Goal: Task Accomplishment & Management: Use online tool/utility

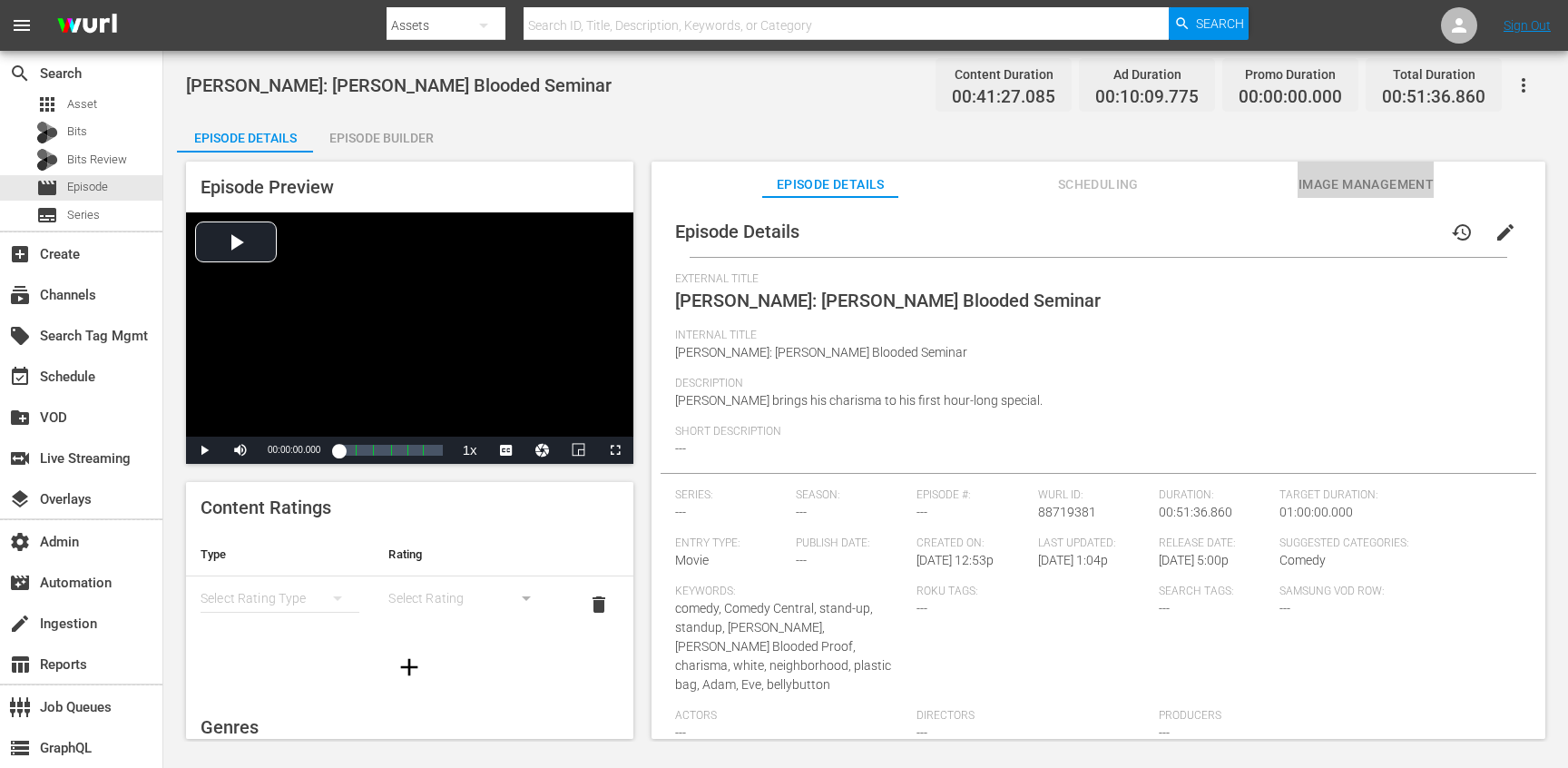
click at [1319, 181] on span "Image Management" at bounding box center [1366, 184] width 136 height 23
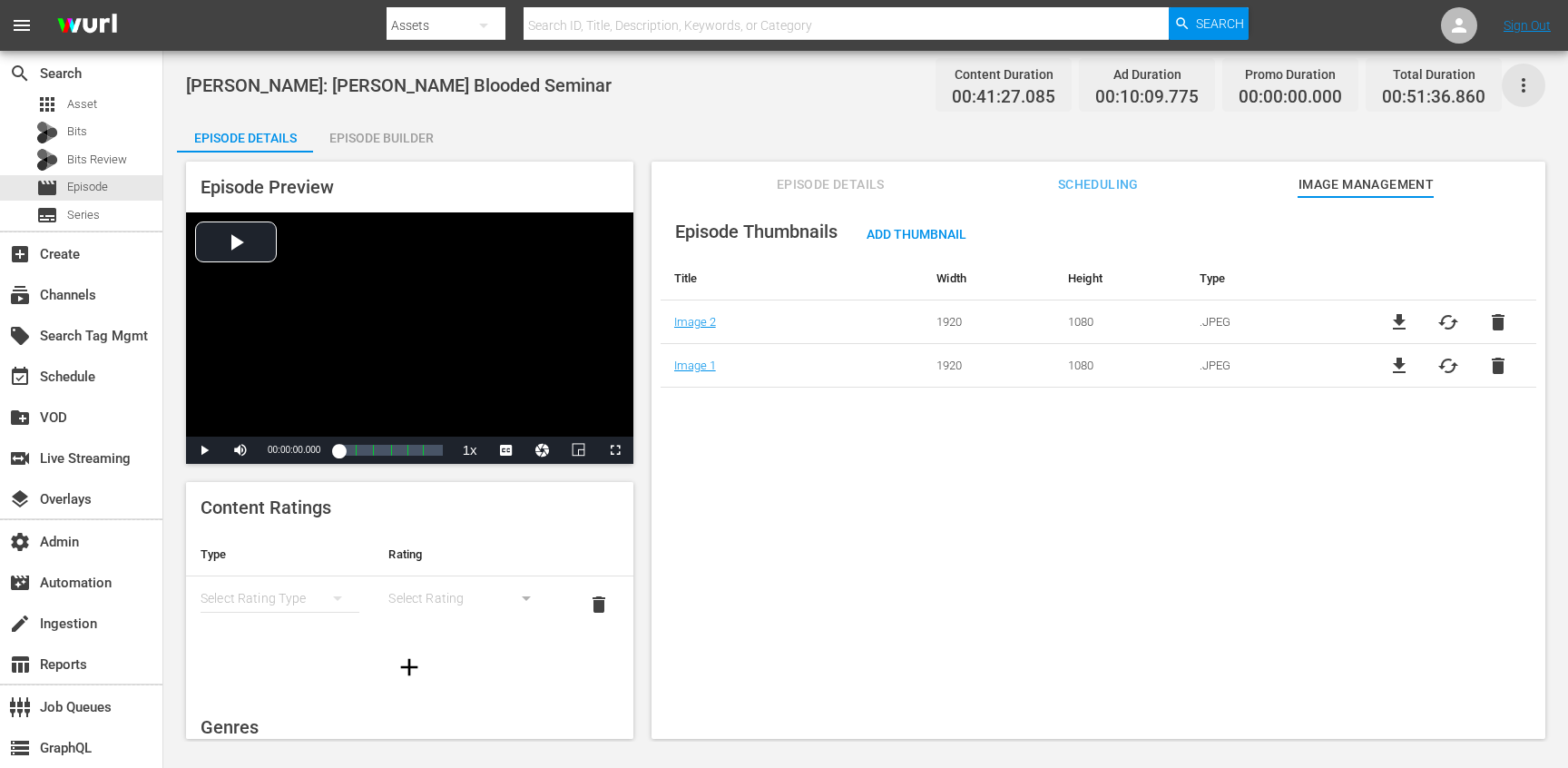
click at [1534, 83] on icon "button" at bounding box center [1524, 86] width 22 height 22
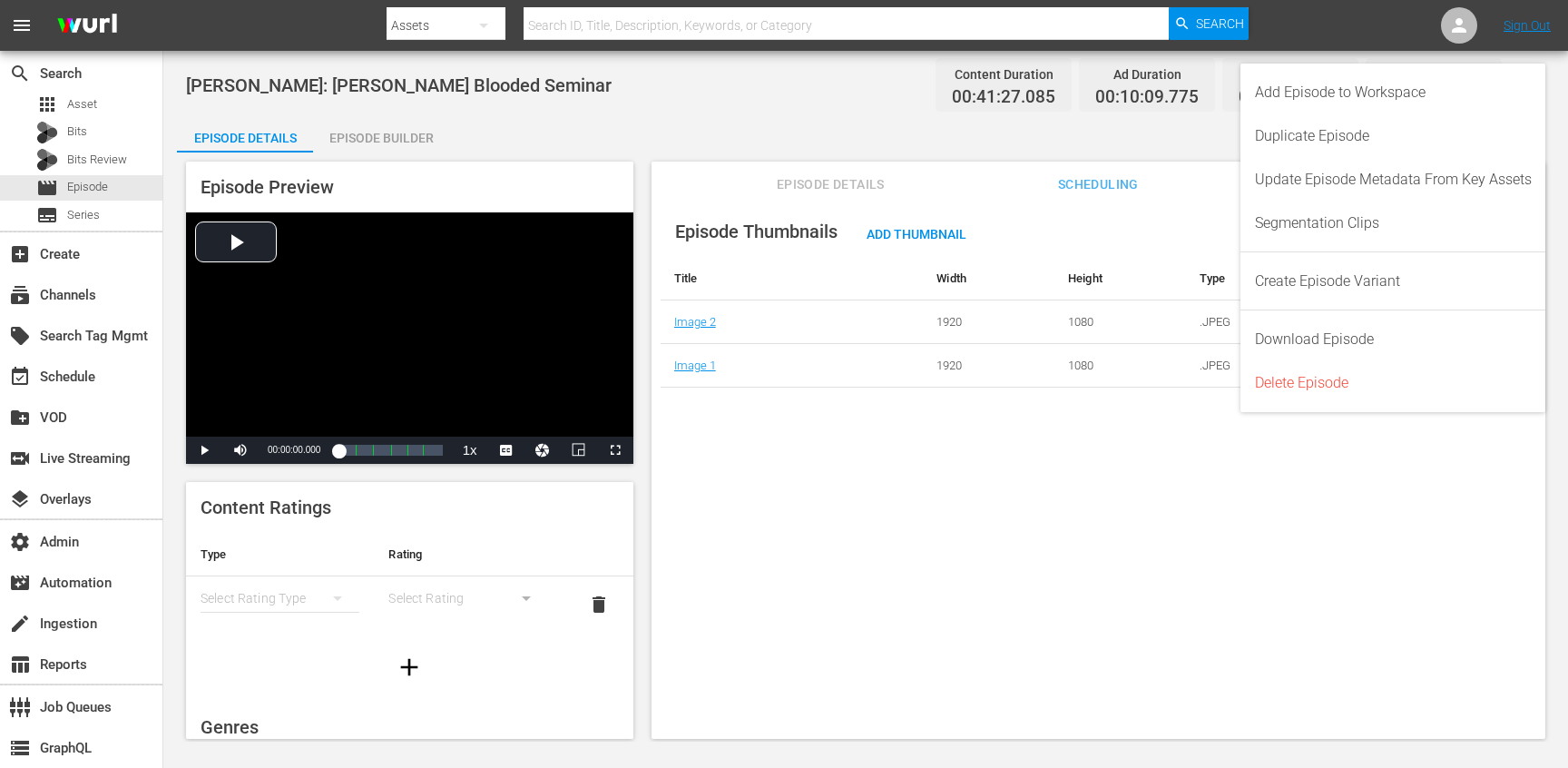
click at [779, 469] on div "Episode Thumbnails Add Thumbnail Title Width Height Type Image 2 1920 1080 .JPE…" at bounding box center [1099, 477] width 894 height 559
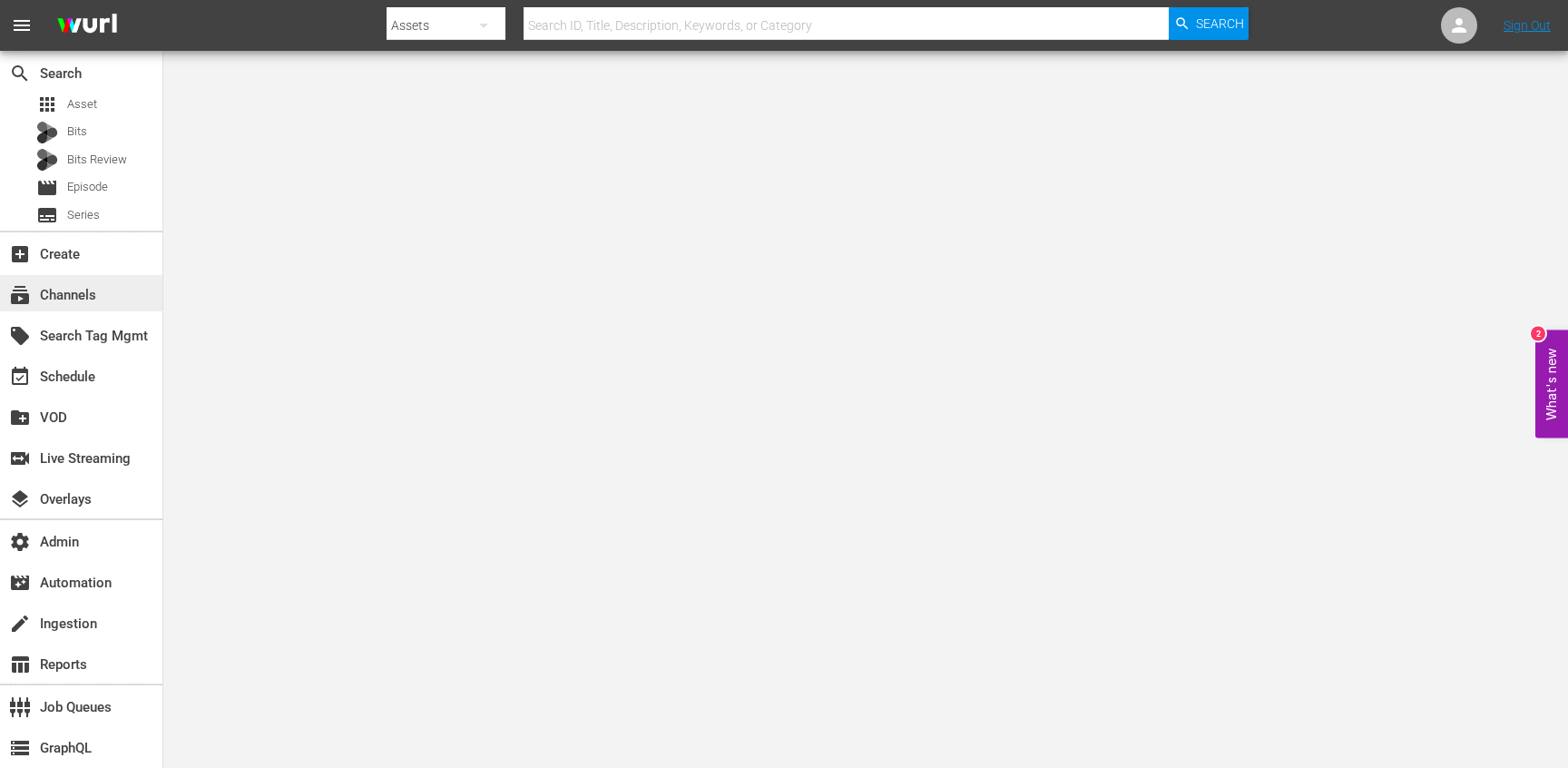
click at [100, 297] on div "subscriptions Channels" at bounding box center [51, 292] width 101 height 17
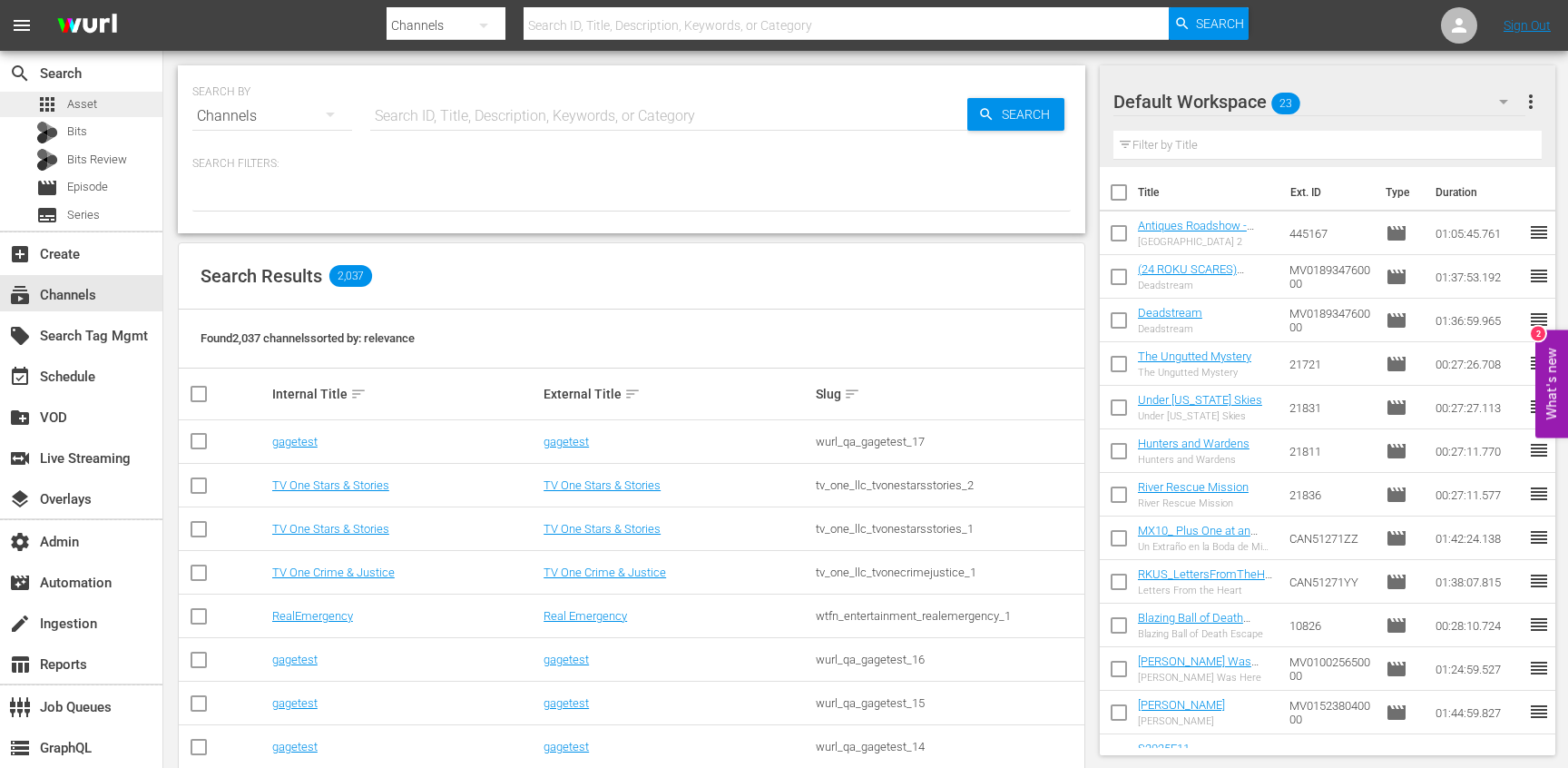
click at [94, 113] on div "apps Asset" at bounding box center [66, 104] width 61 height 26
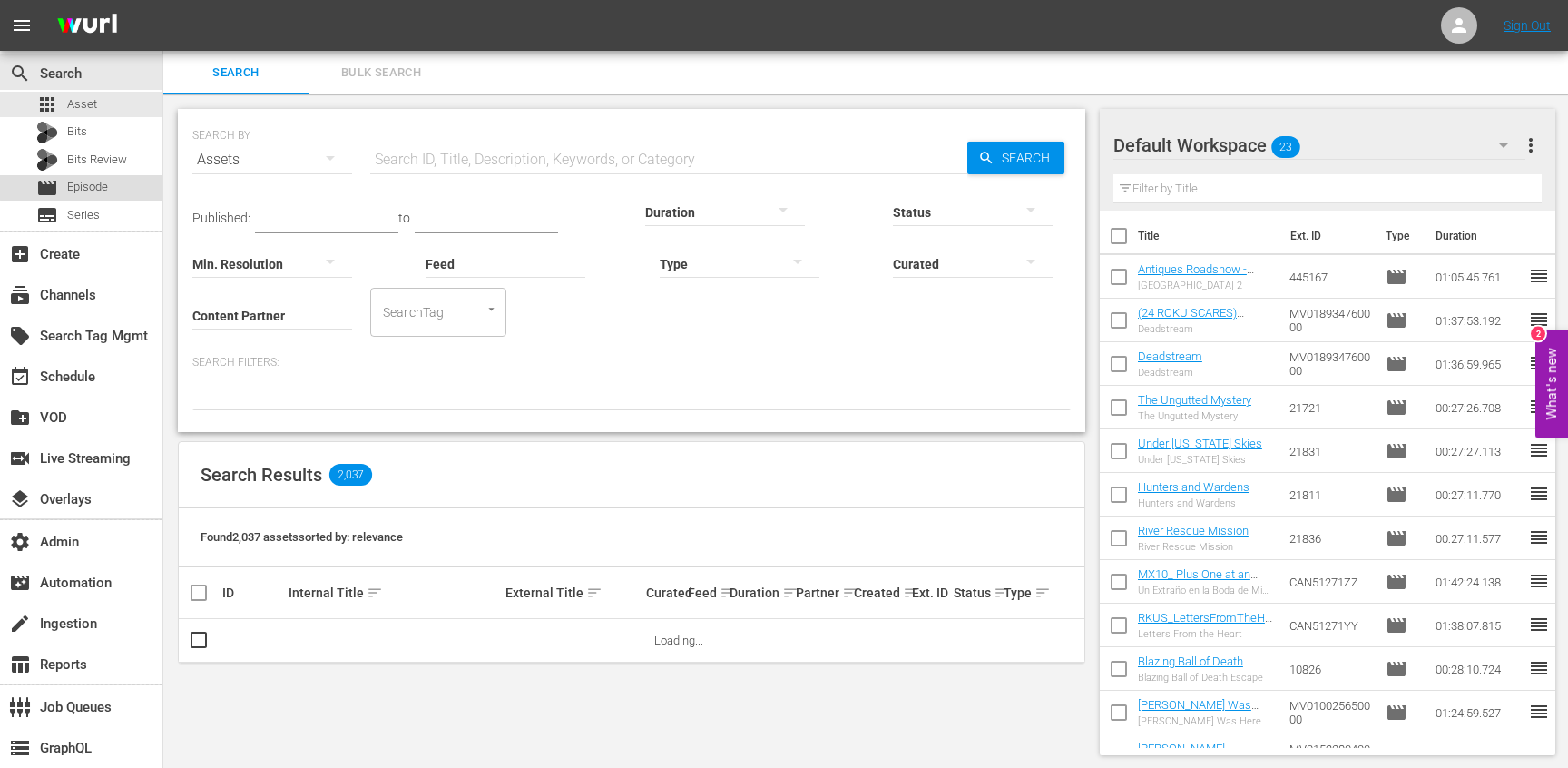
click at [118, 184] on div "movie Episode" at bounding box center [81, 188] width 162 height 26
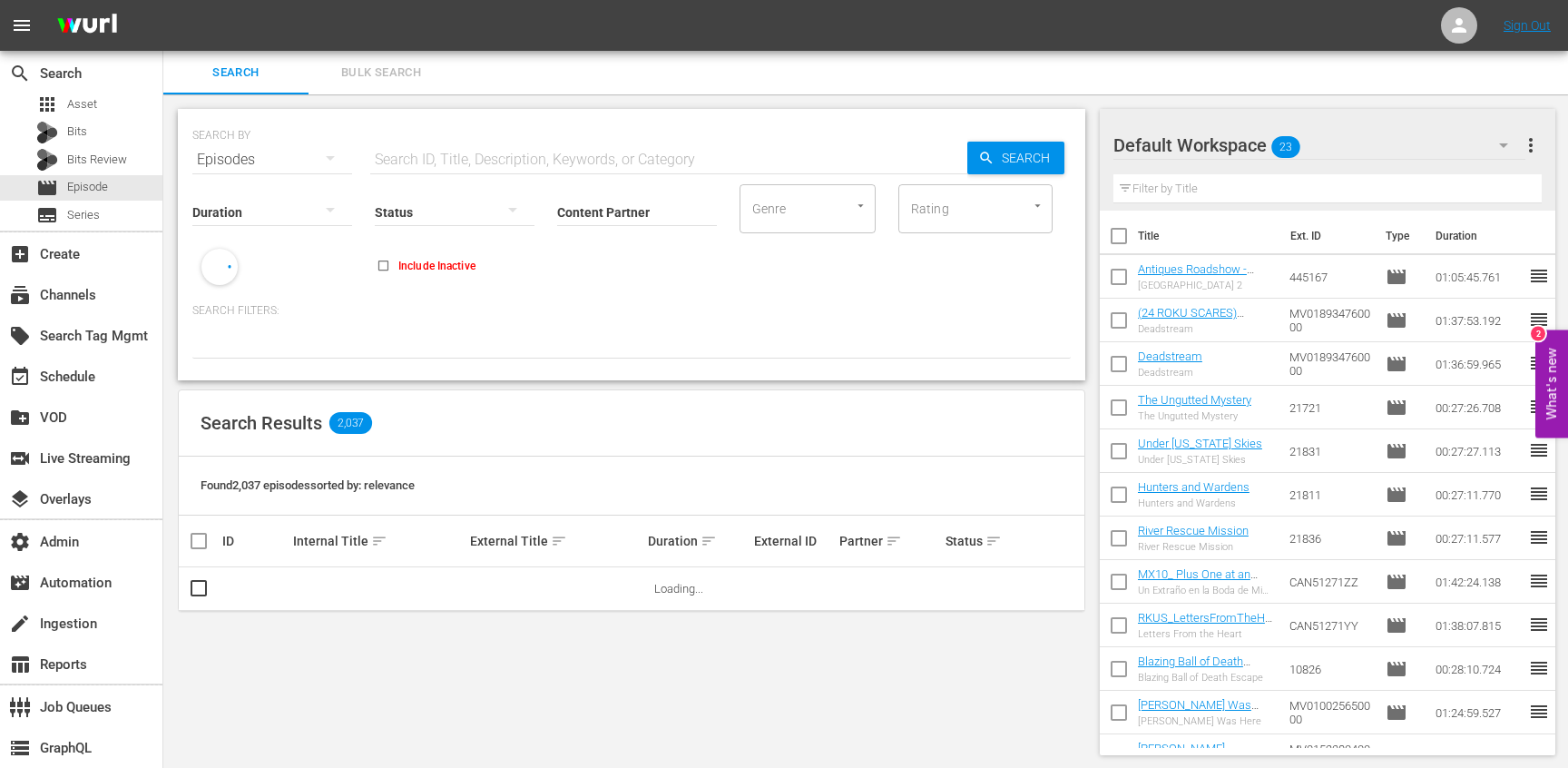
click at [388, 88] on button "Bulk Search" at bounding box center [382, 72] width 146 height 43
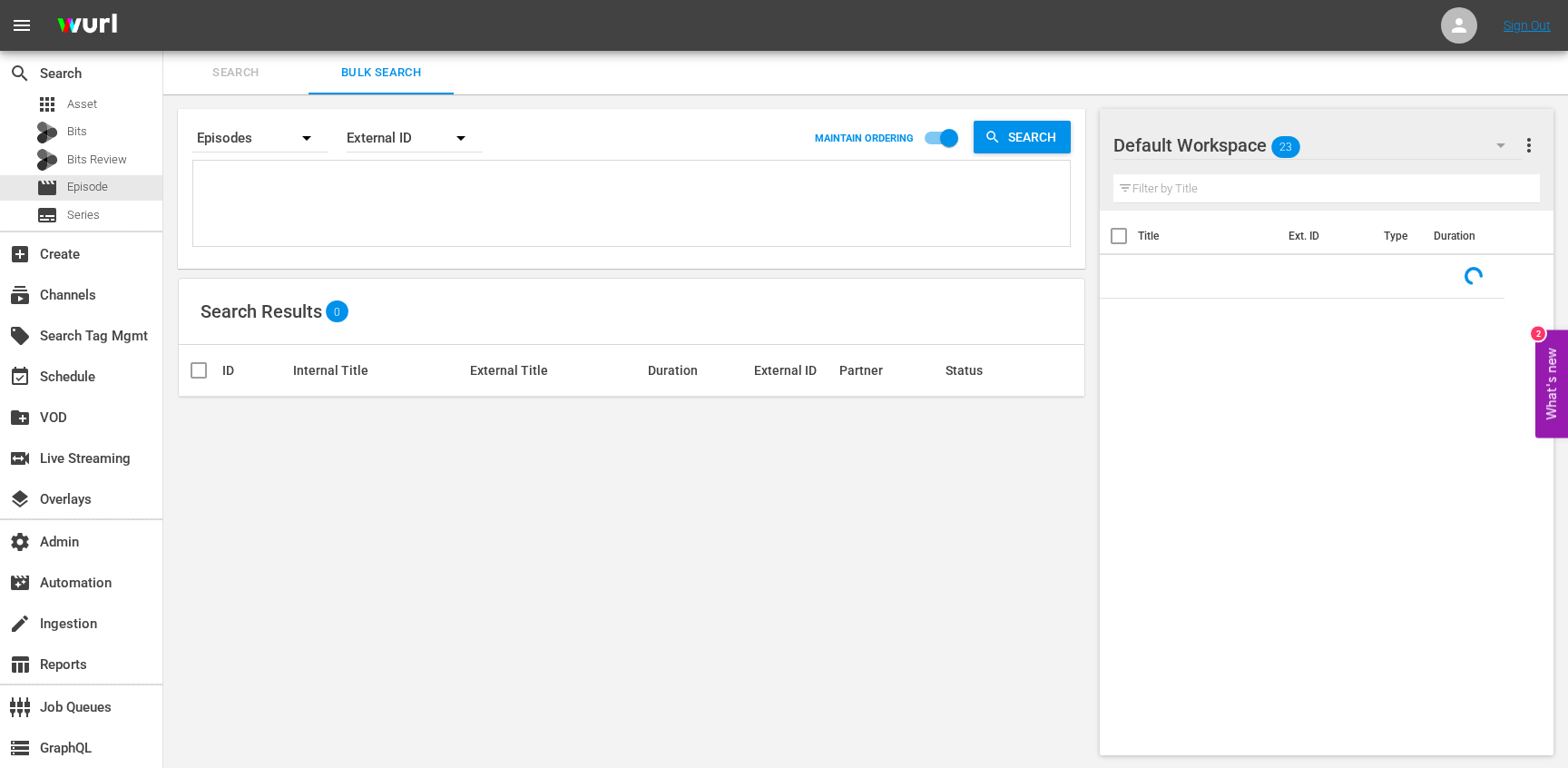
click at [233, 81] on span "Search" at bounding box center [236, 73] width 124 height 21
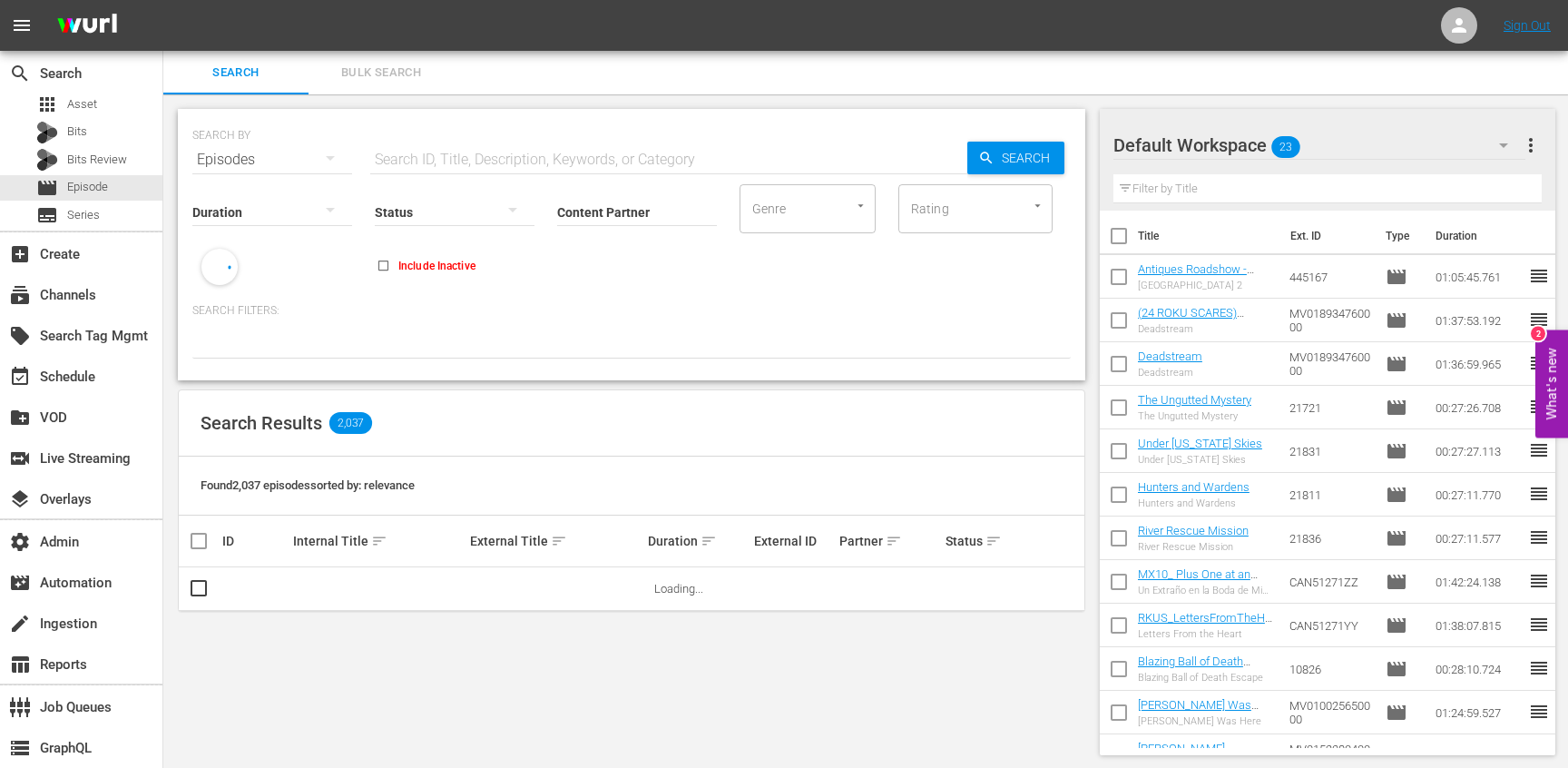
click at [672, 216] on input "Content Partner" at bounding box center [636, 213] width 159 height 65
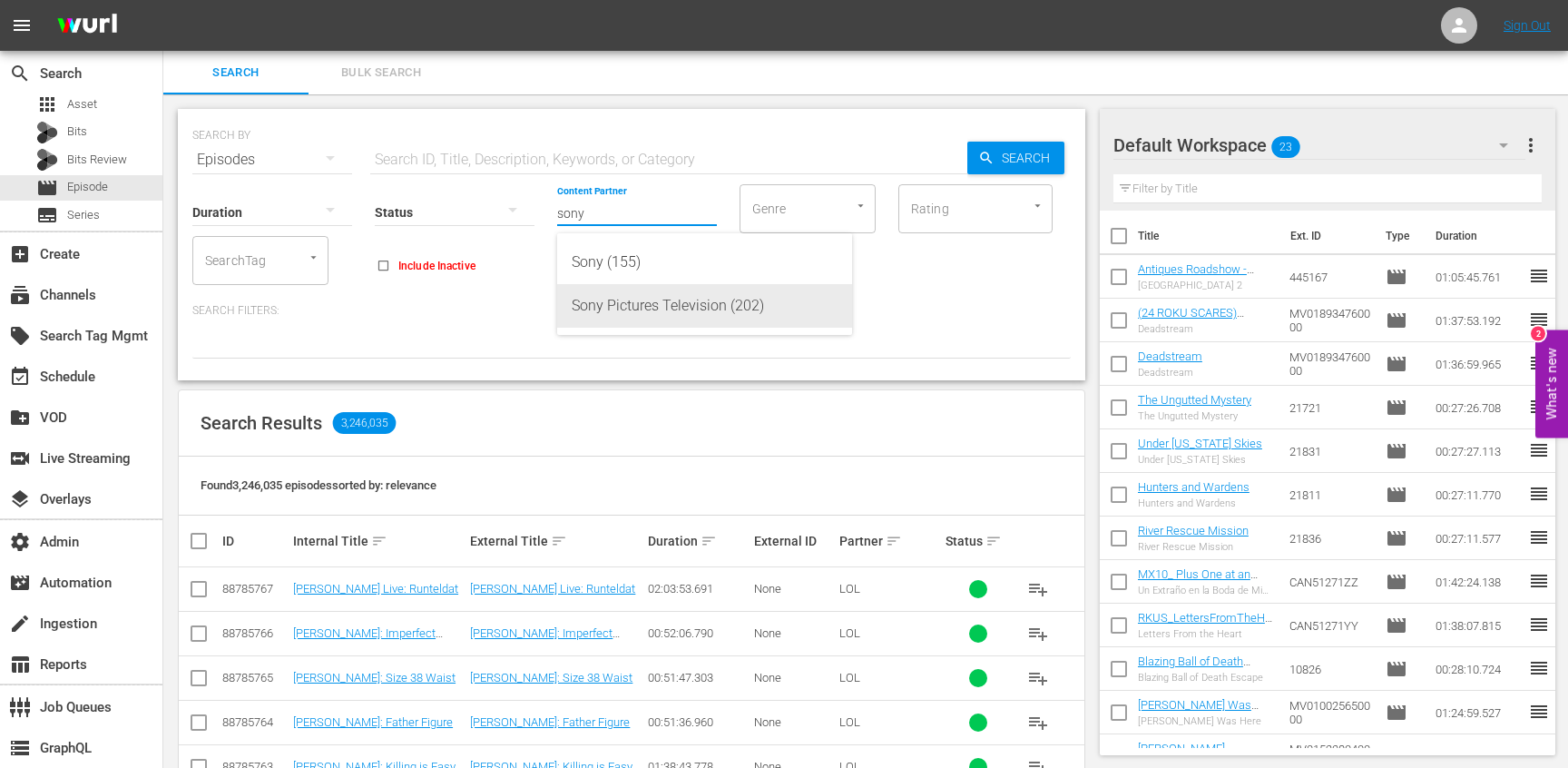
click at [669, 311] on div "Sony Pictures Television (202)" at bounding box center [704, 305] width 265 height 43
type input "Sony Pictures Television (202)"
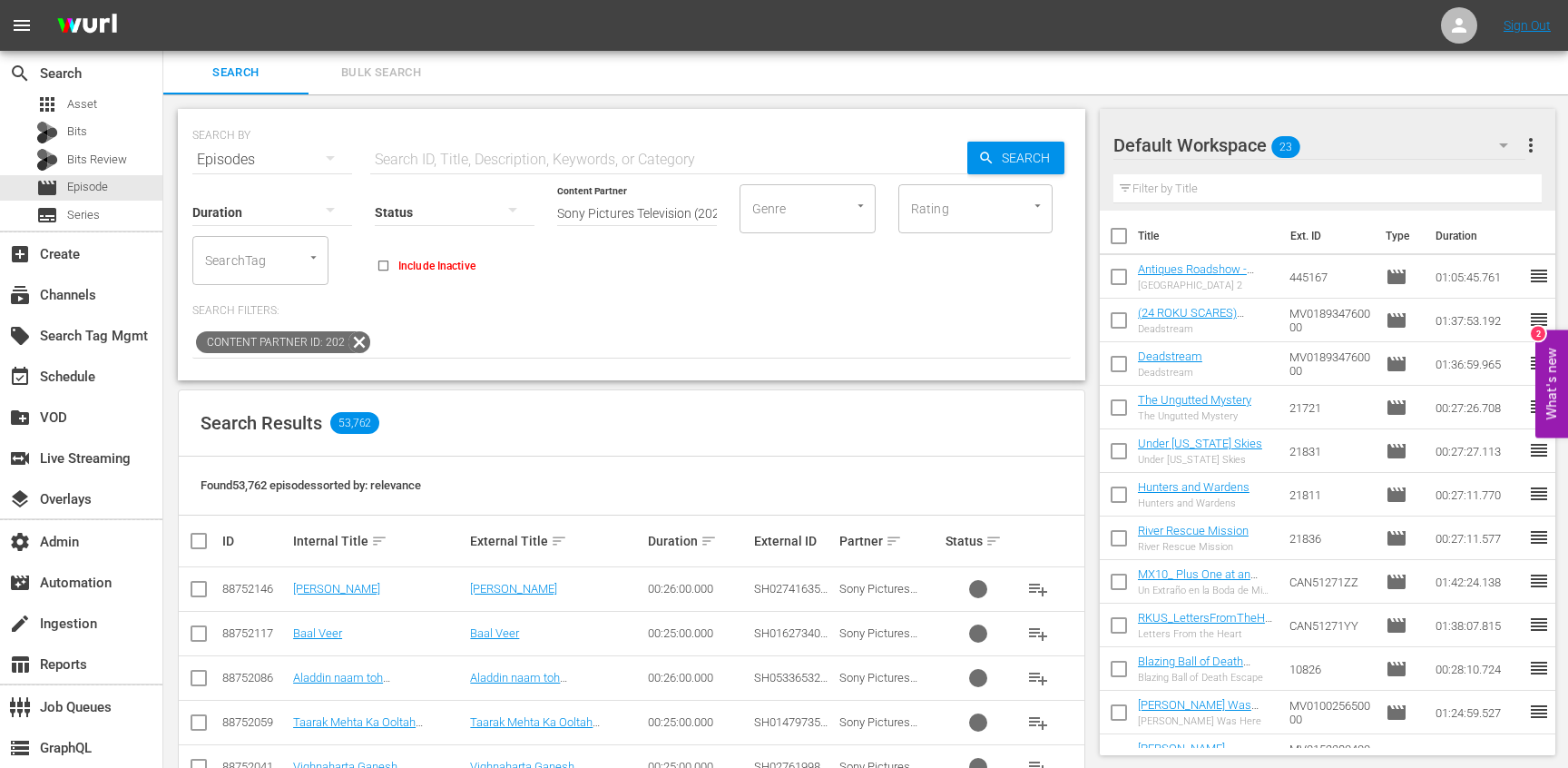
click at [714, 143] on input "text" at bounding box center [669, 160] width 597 height 43
paste input "US-TMS-KG112500000"
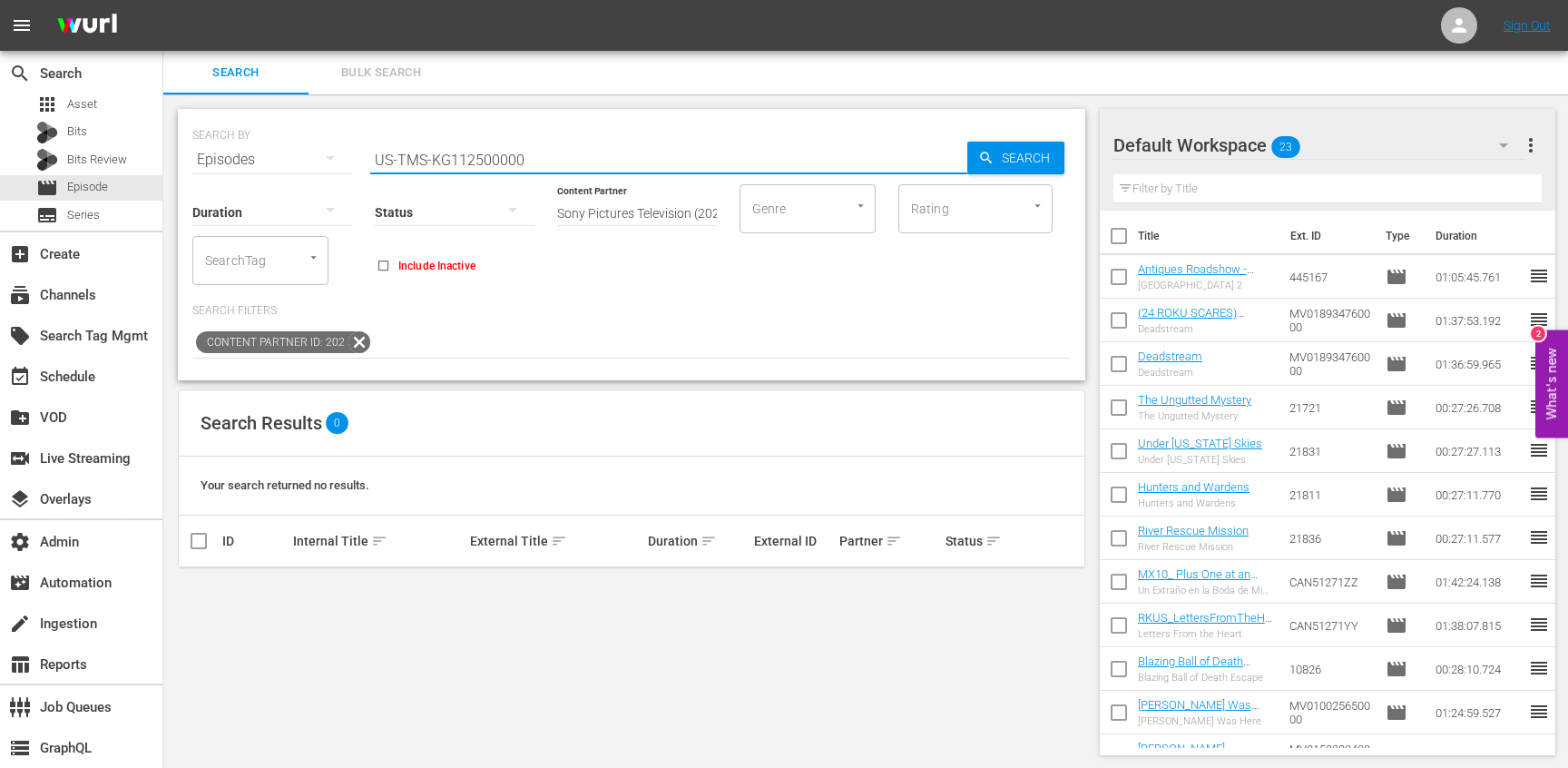
paste input "Boa Noite, Sr. Pé Grande"
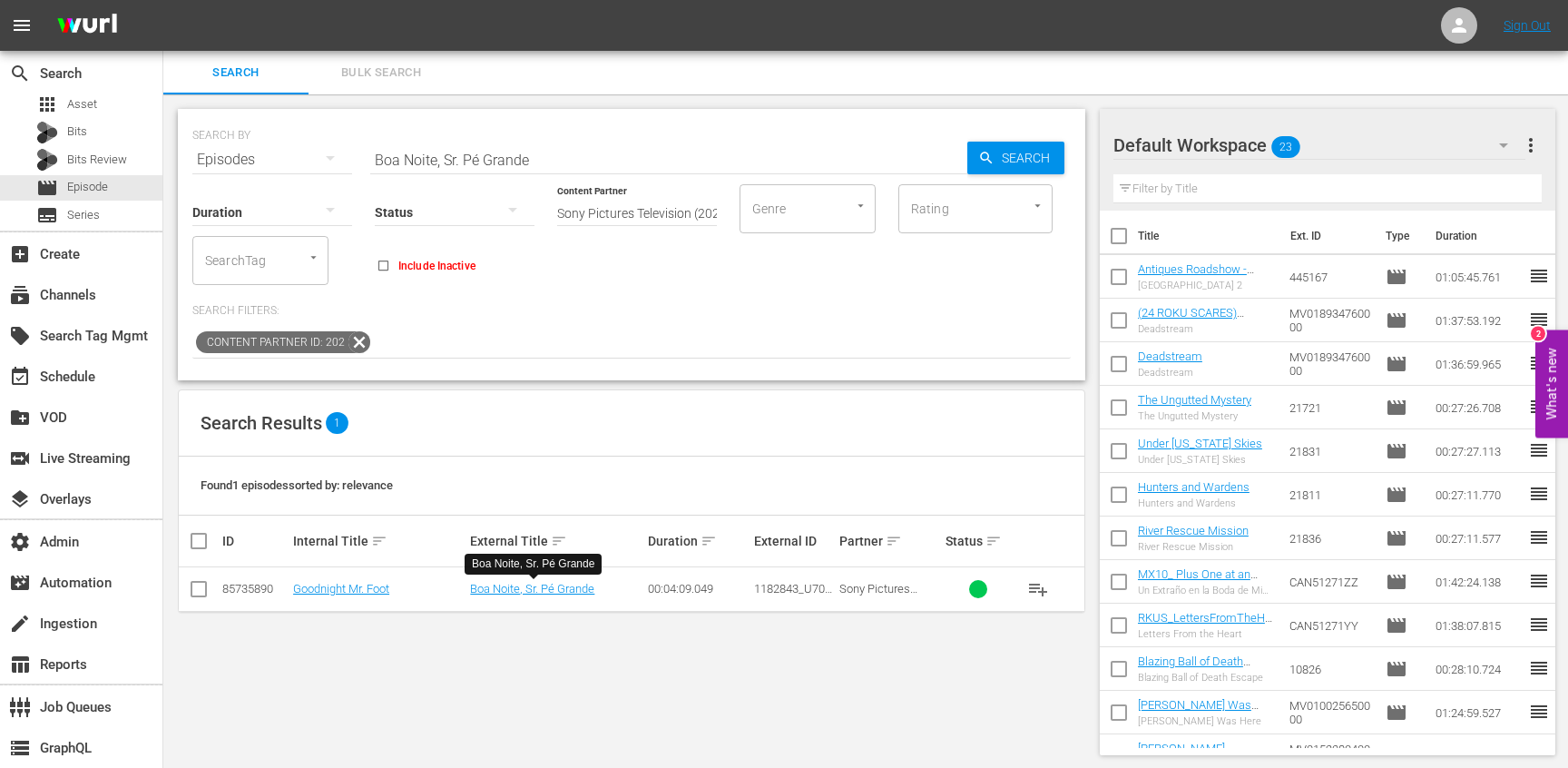
click at [730, 172] on div "Search ID, Title, Description, Keywords, or Category Boa Noite, Sr. Pé Grande" at bounding box center [669, 160] width 597 height 43
paste input "A Corrida Da Meia-Noite De Boog E Elliot"
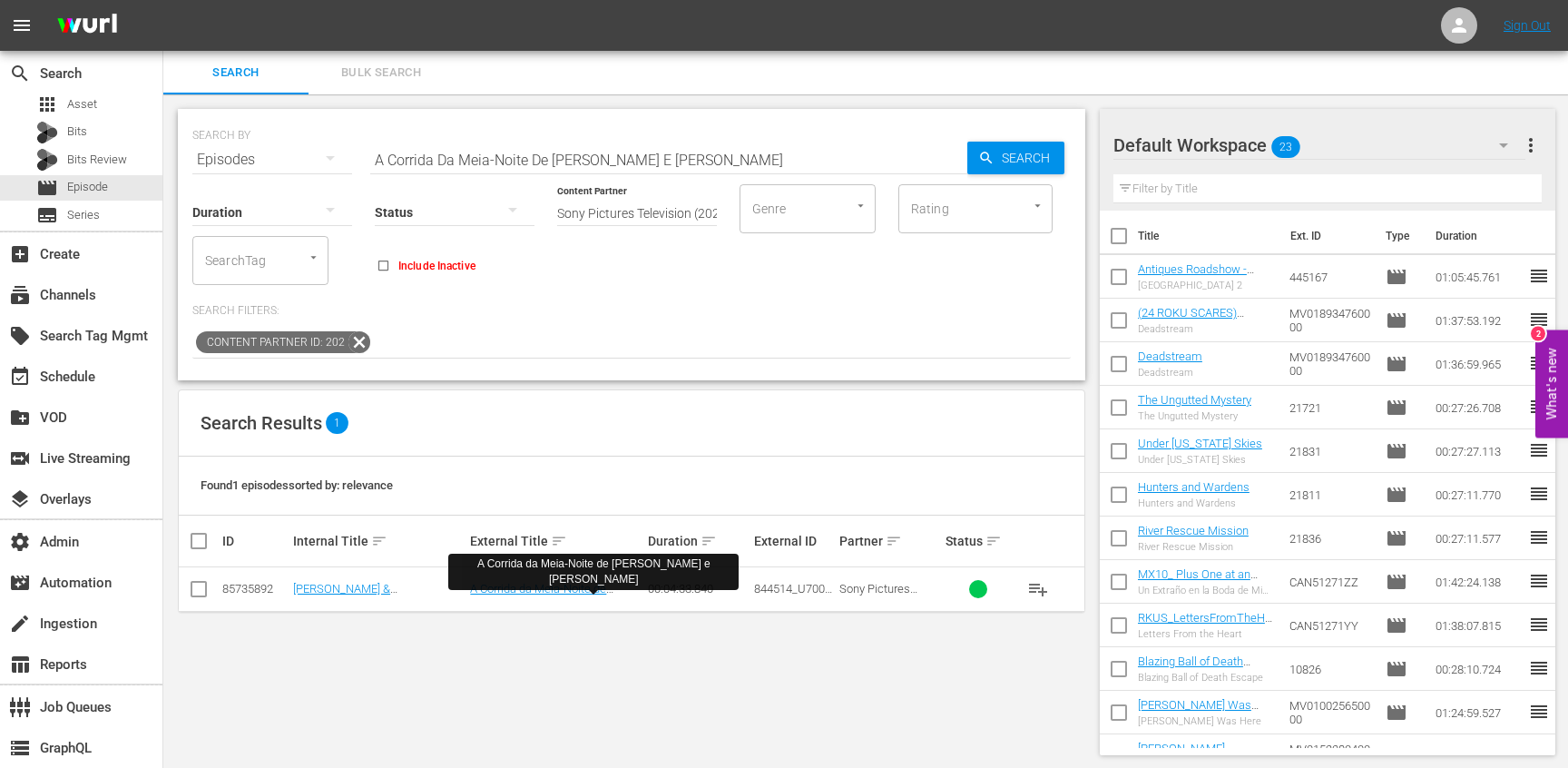
click at [649, 159] on input "A Corrida Da Meia-Noite De Boog E Elliot" at bounding box center [669, 160] width 597 height 43
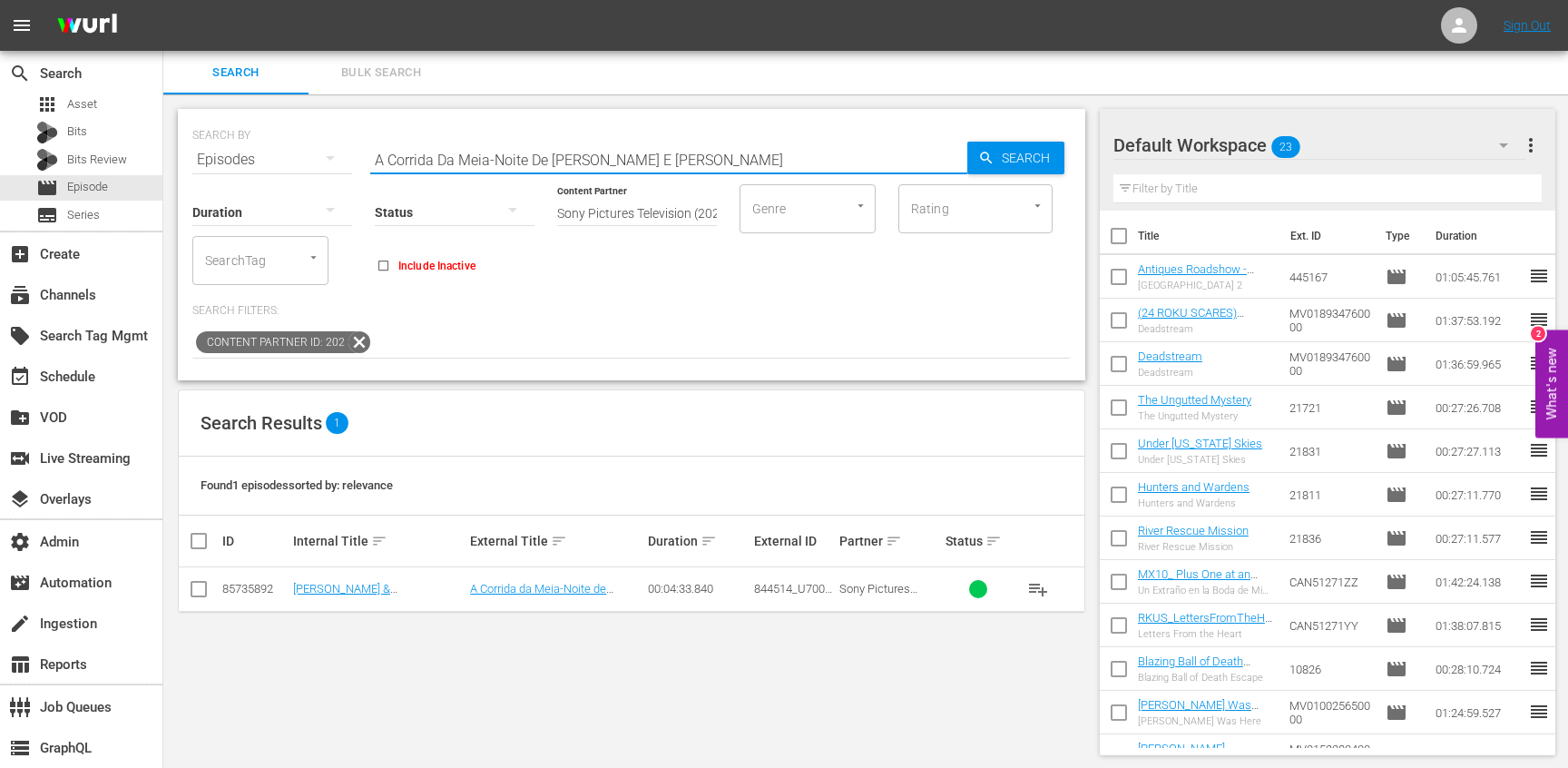
paste input "Hotel Transilvânia – Puppy!"
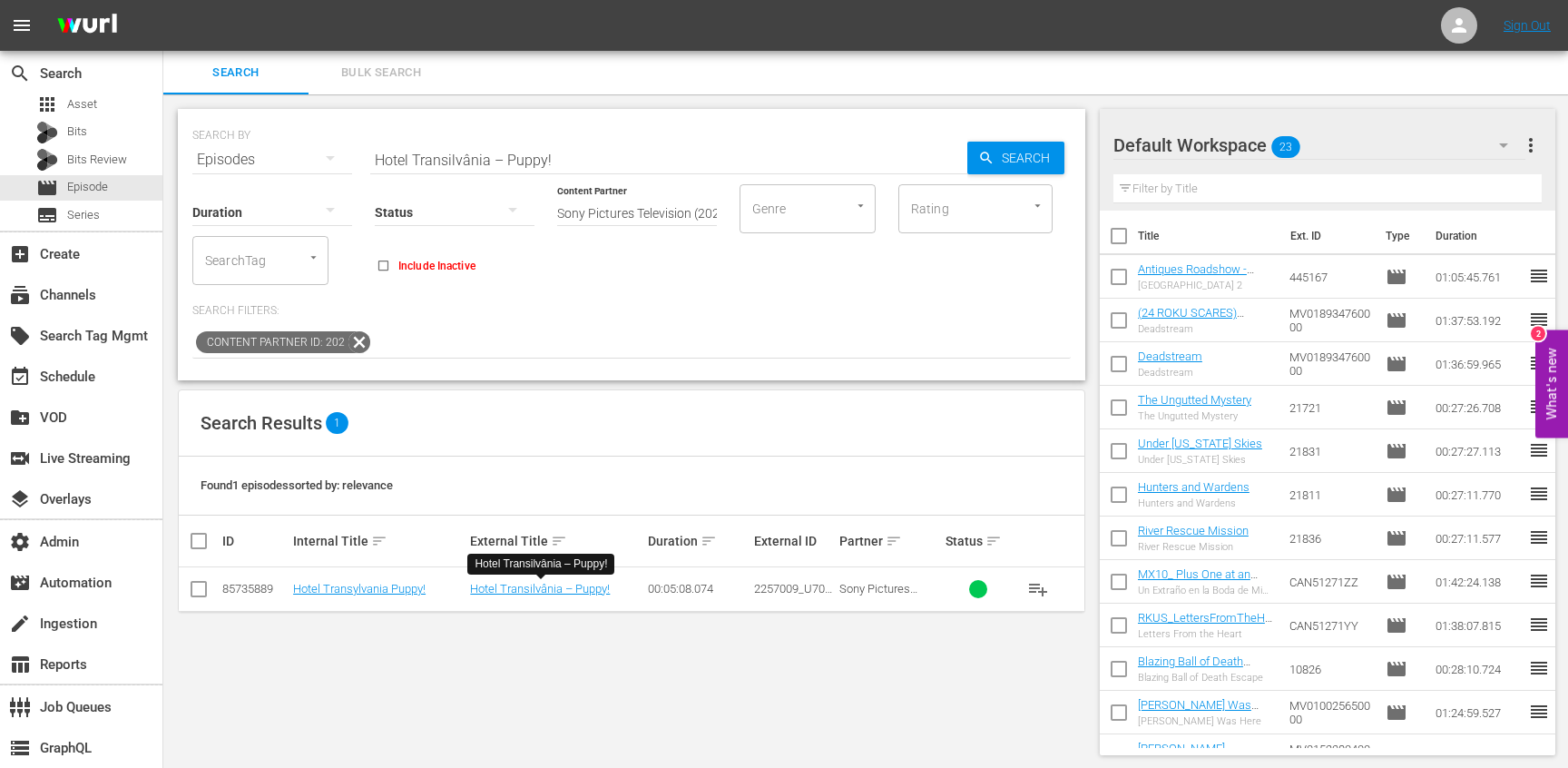
click at [749, 159] on input "Hotel Transilvânia – Puppy!" at bounding box center [669, 160] width 597 height 43
paste input "Pets Monstruosos: Um Curta Do Hotel Transilvânia"
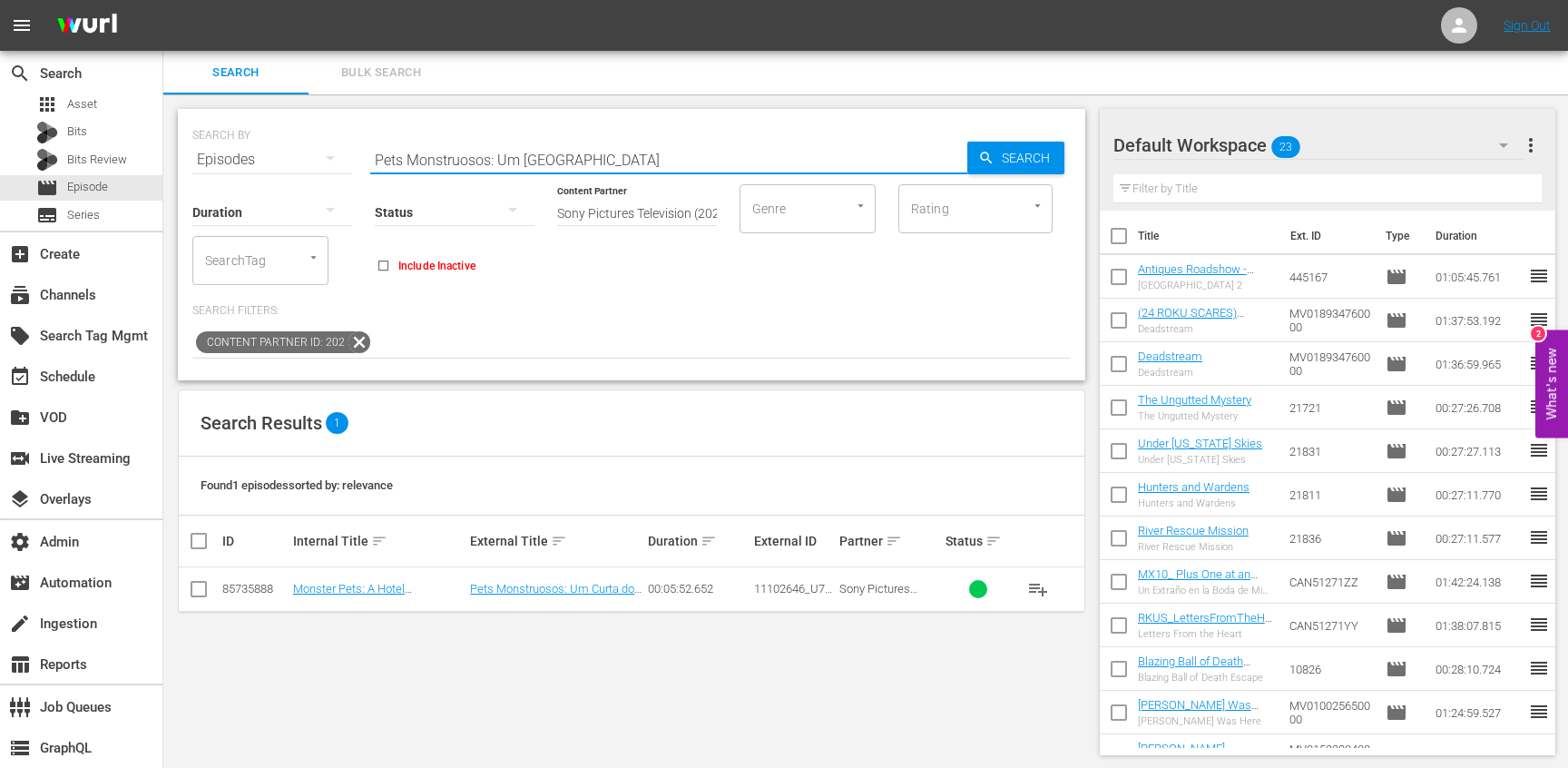
type input "Pets Monstruosos: Um Curta Do Hotel Transilvânia"
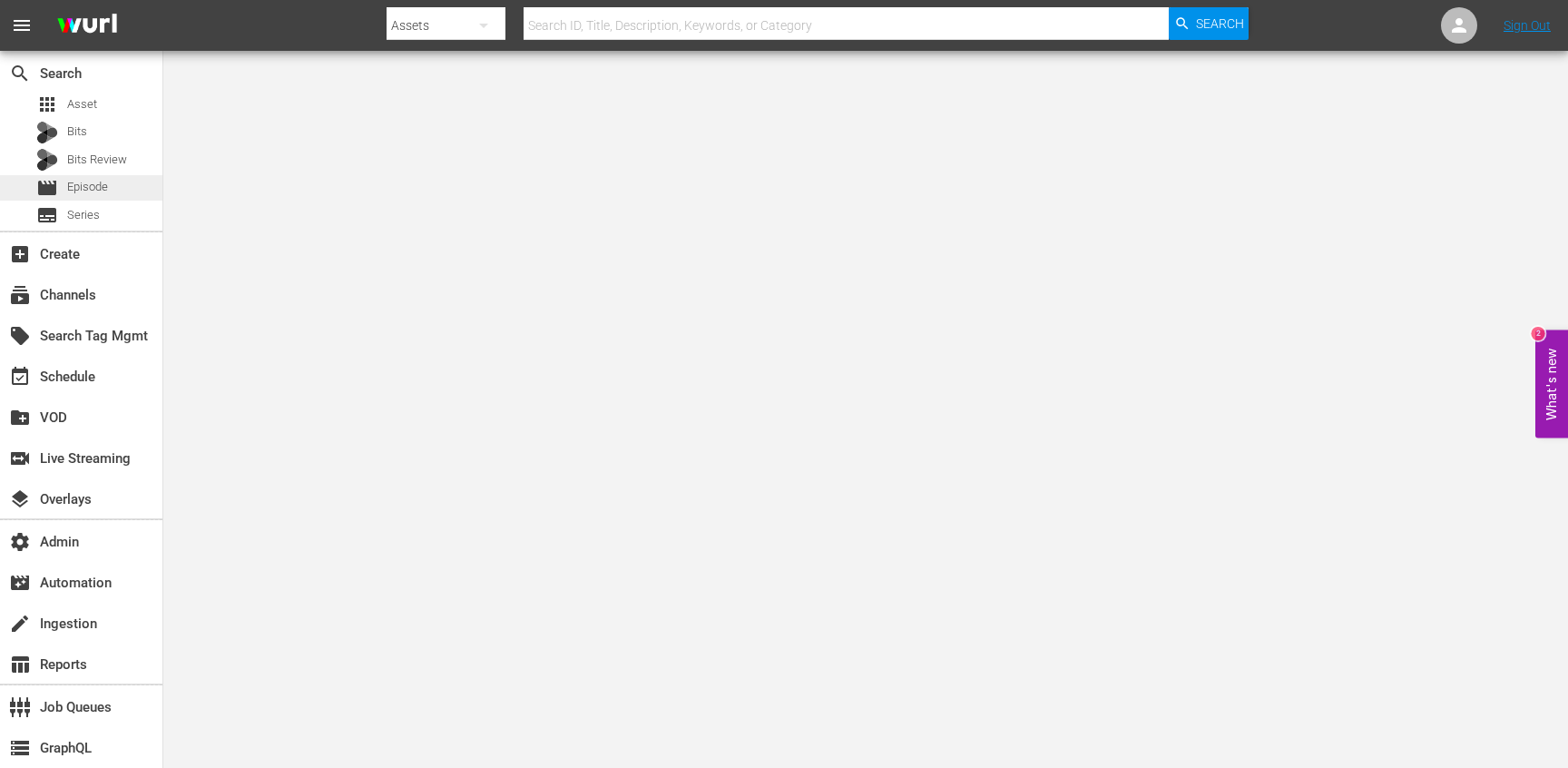
click at [90, 183] on span "Episode" at bounding box center [88, 187] width 41 height 18
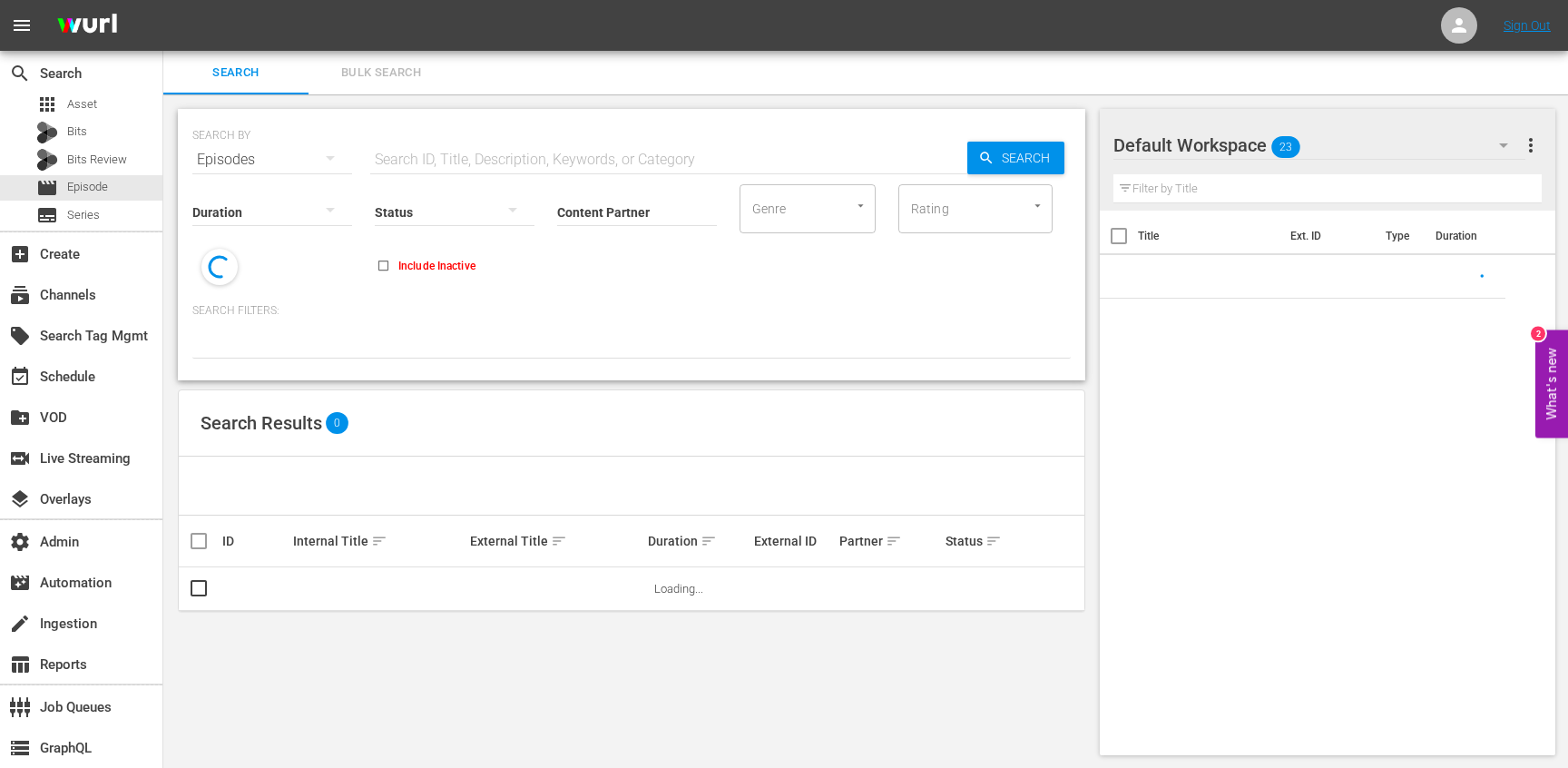
click at [462, 147] on input "text" at bounding box center [669, 160] width 597 height 43
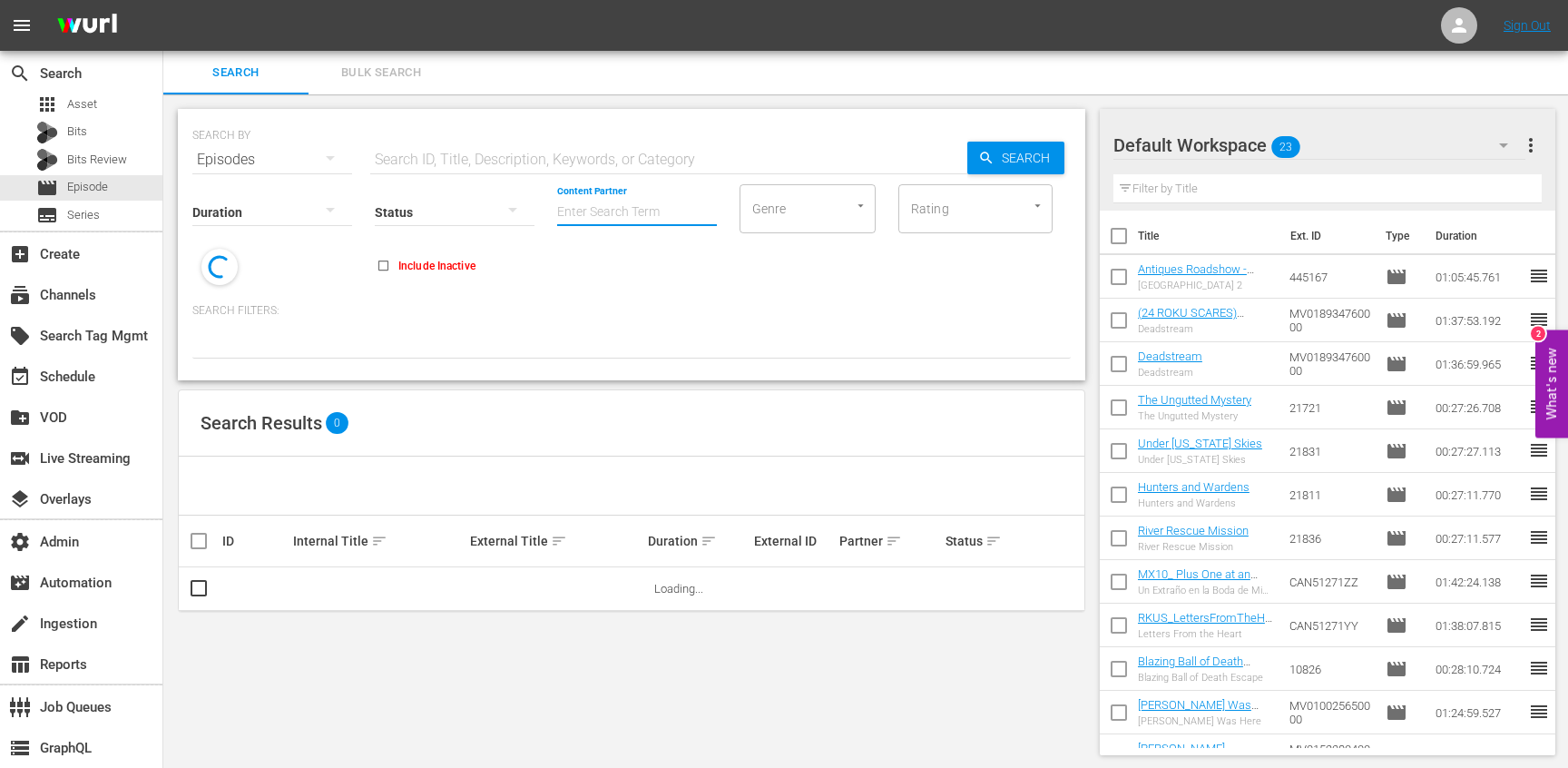
click at [587, 210] on input "Content Partner" at bounding box center [636, 213] width 159 height 65
click at [616, 263] on div "This Old House (79)" at bounding box center [704, 262] width 265 height 43
type input "This Old House (79)"
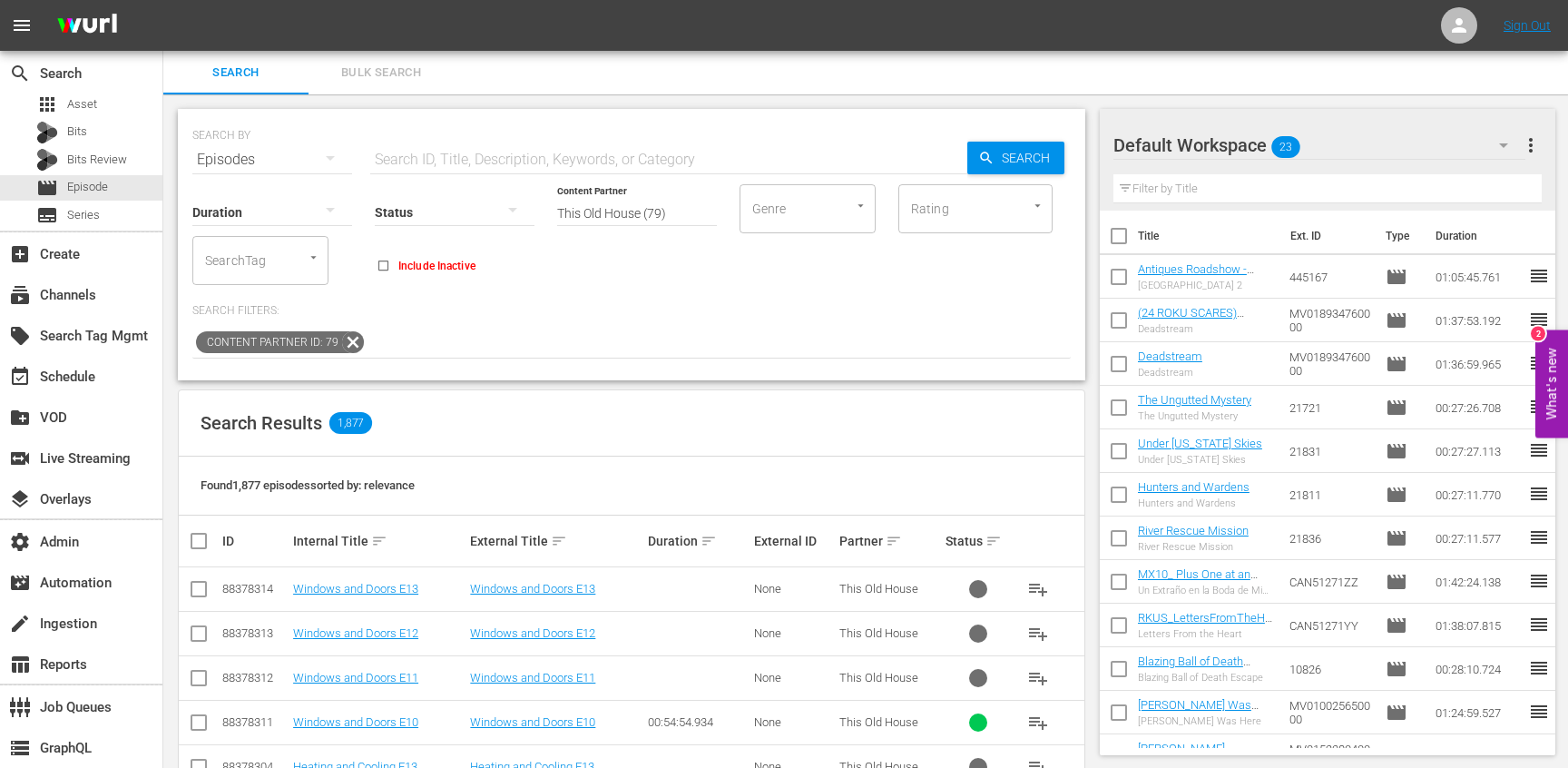
click at [578, 160] on input "text" at bounding box center [669, 160] width 597 height 43
paste input "Cape Ann - Cape Ann Shingle Style"
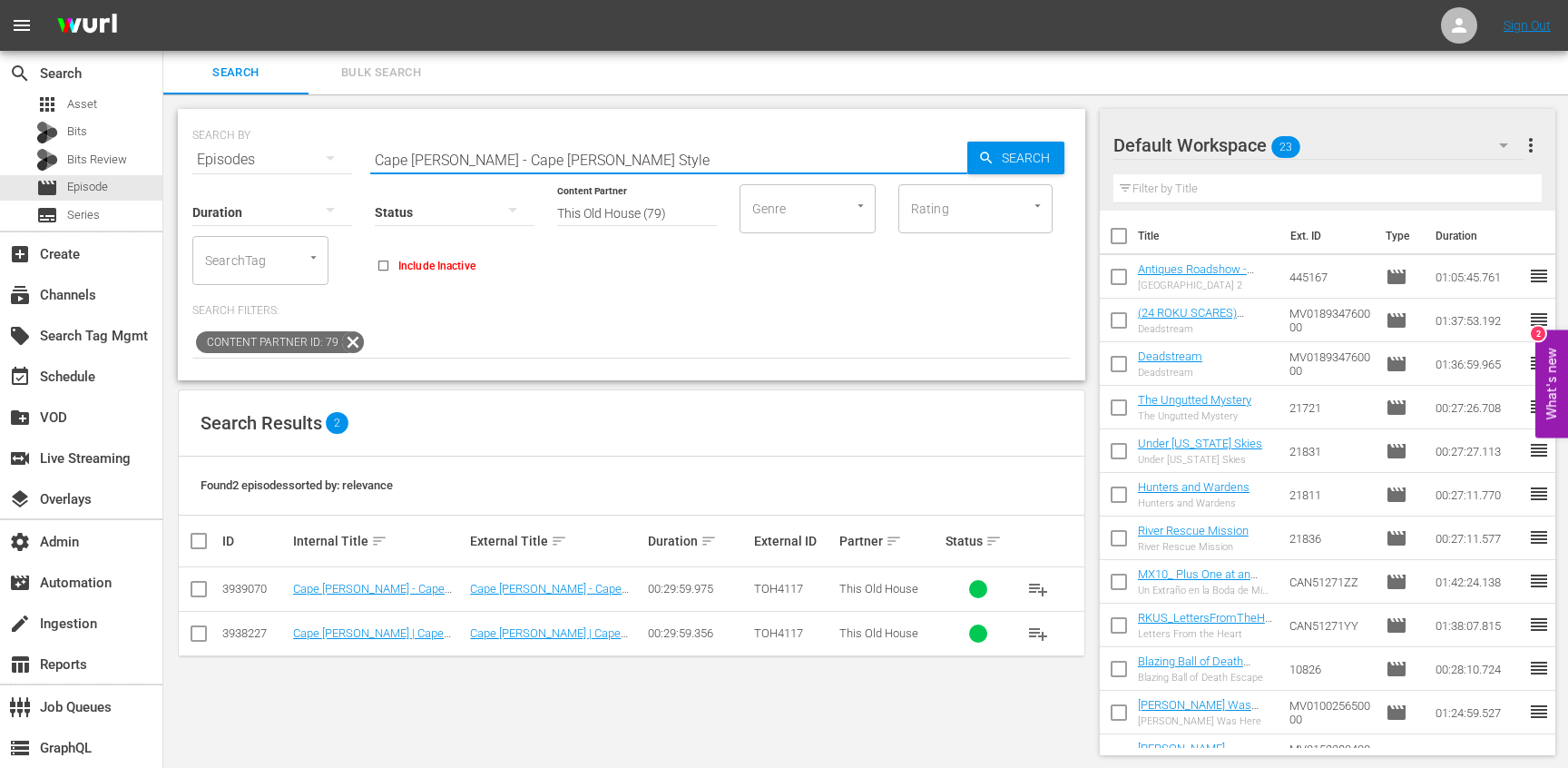
paste input "Nashville Brick Cottage: Welcome To Music City, Usa"
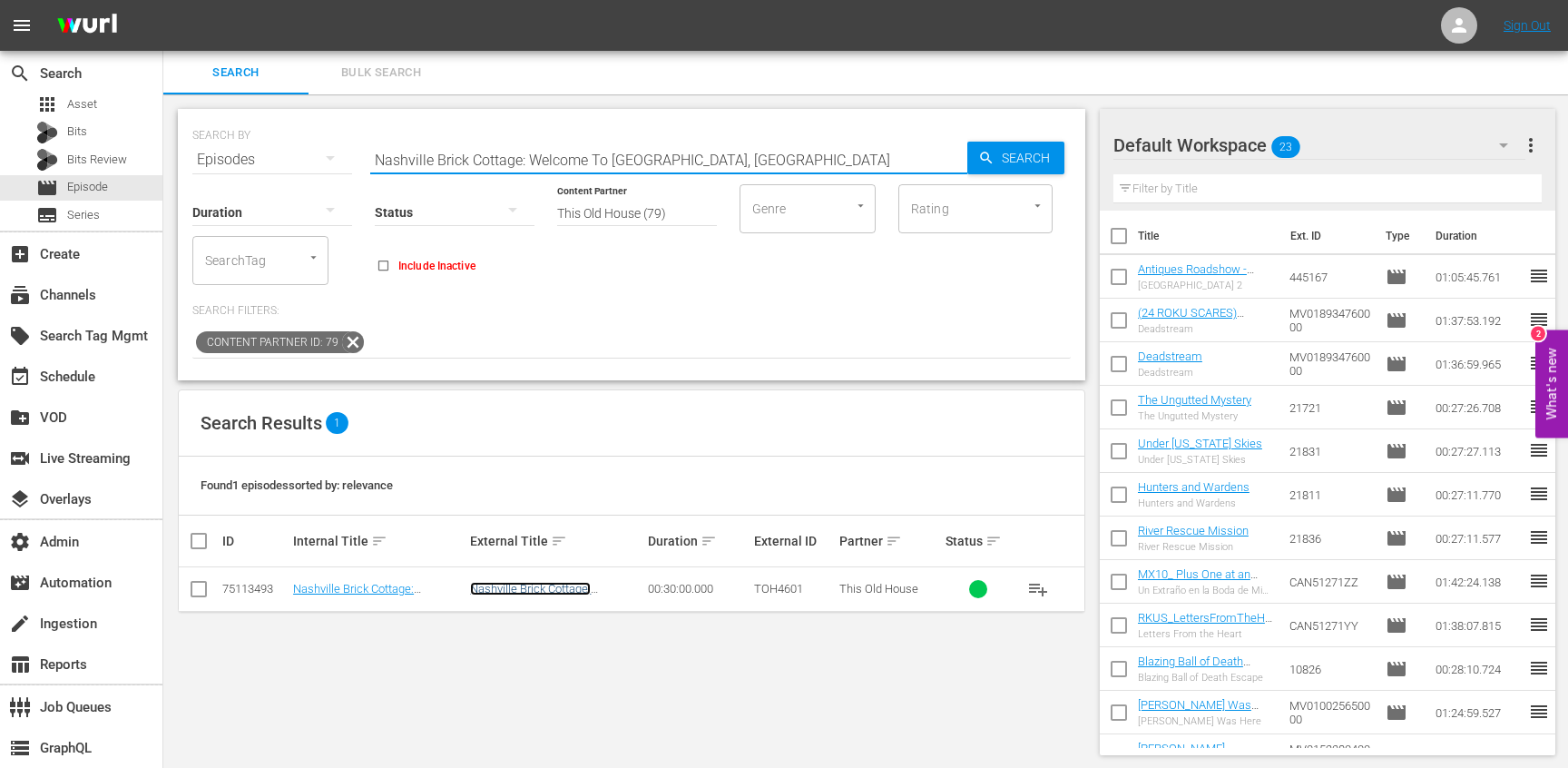
click at [534, 583] on link "Nashville Brick Cottage: Welcome to Music City, USA" at bounding box center [530, 608] width 121 height 54
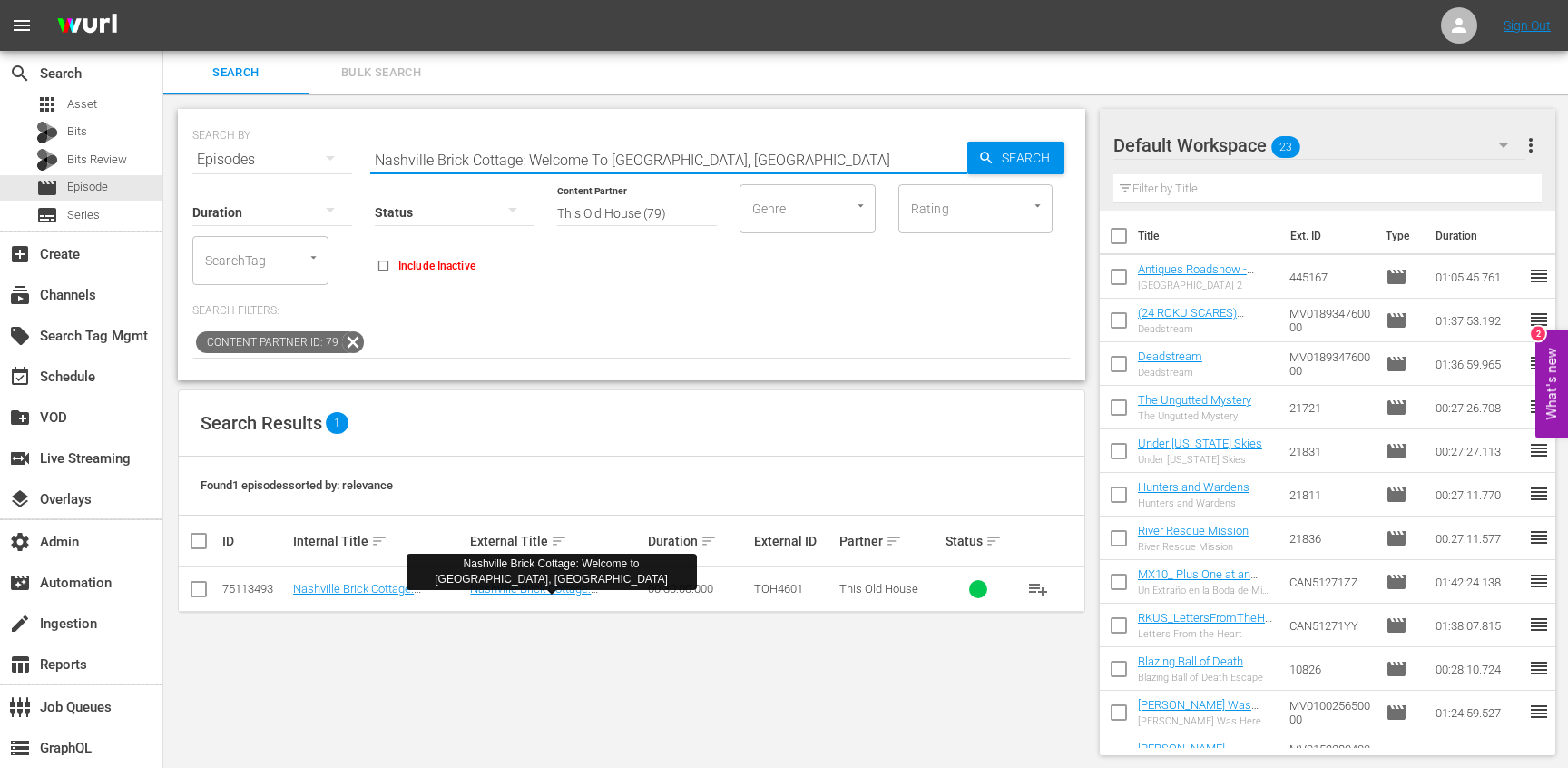
click at [877, 161] on input "Nashville Brick Cottage: Welcome To Music City, Usa" at bounding box center [669, 160] width 597 height 43
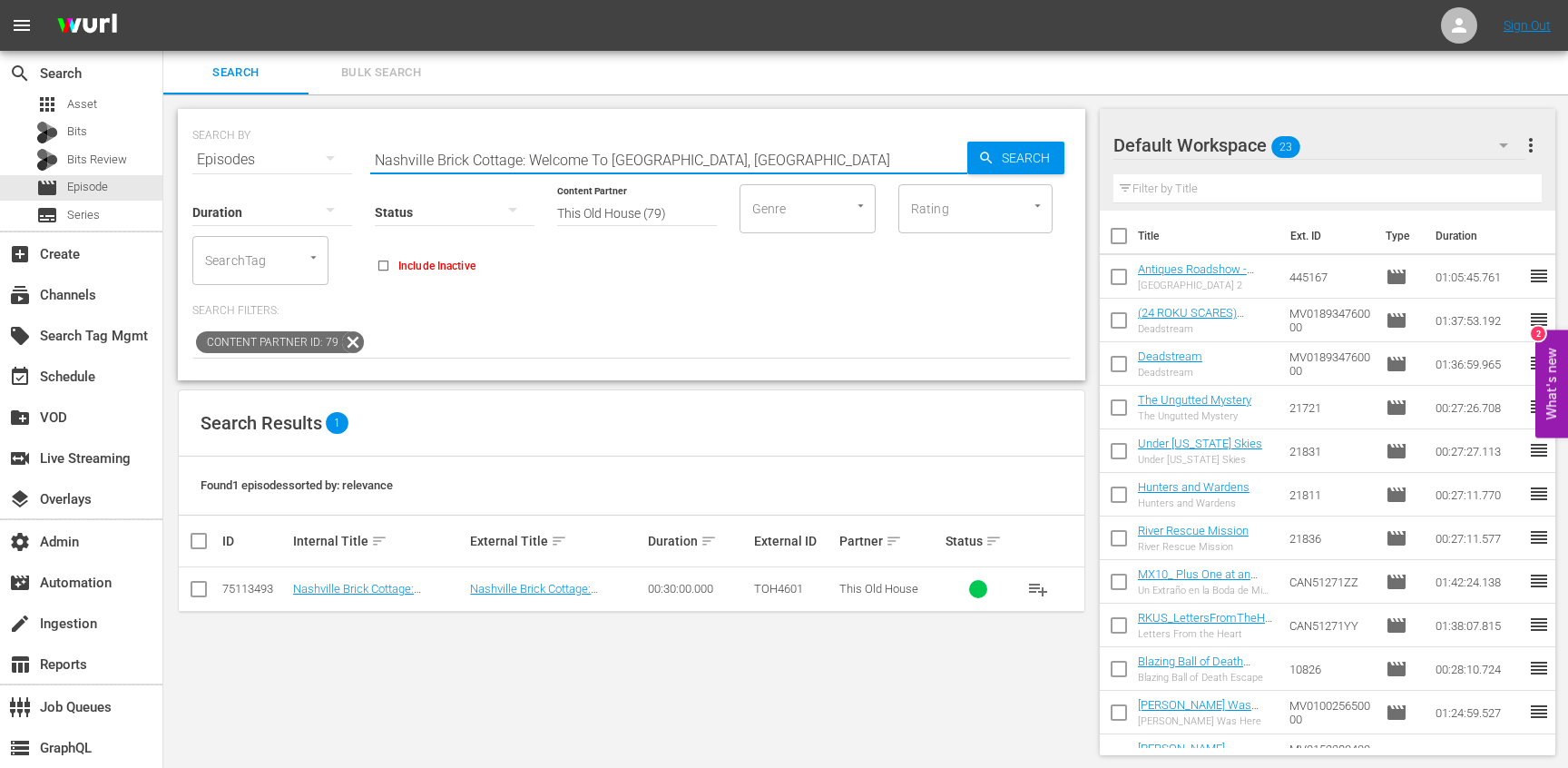
paste input "Pocket Door, Shaker Table - Ask This Old House"
click at [588, 587] on link "Pocket Door, Shaker Table - Ask This Old House" at bounding box center [550, 596] width 161 height 28
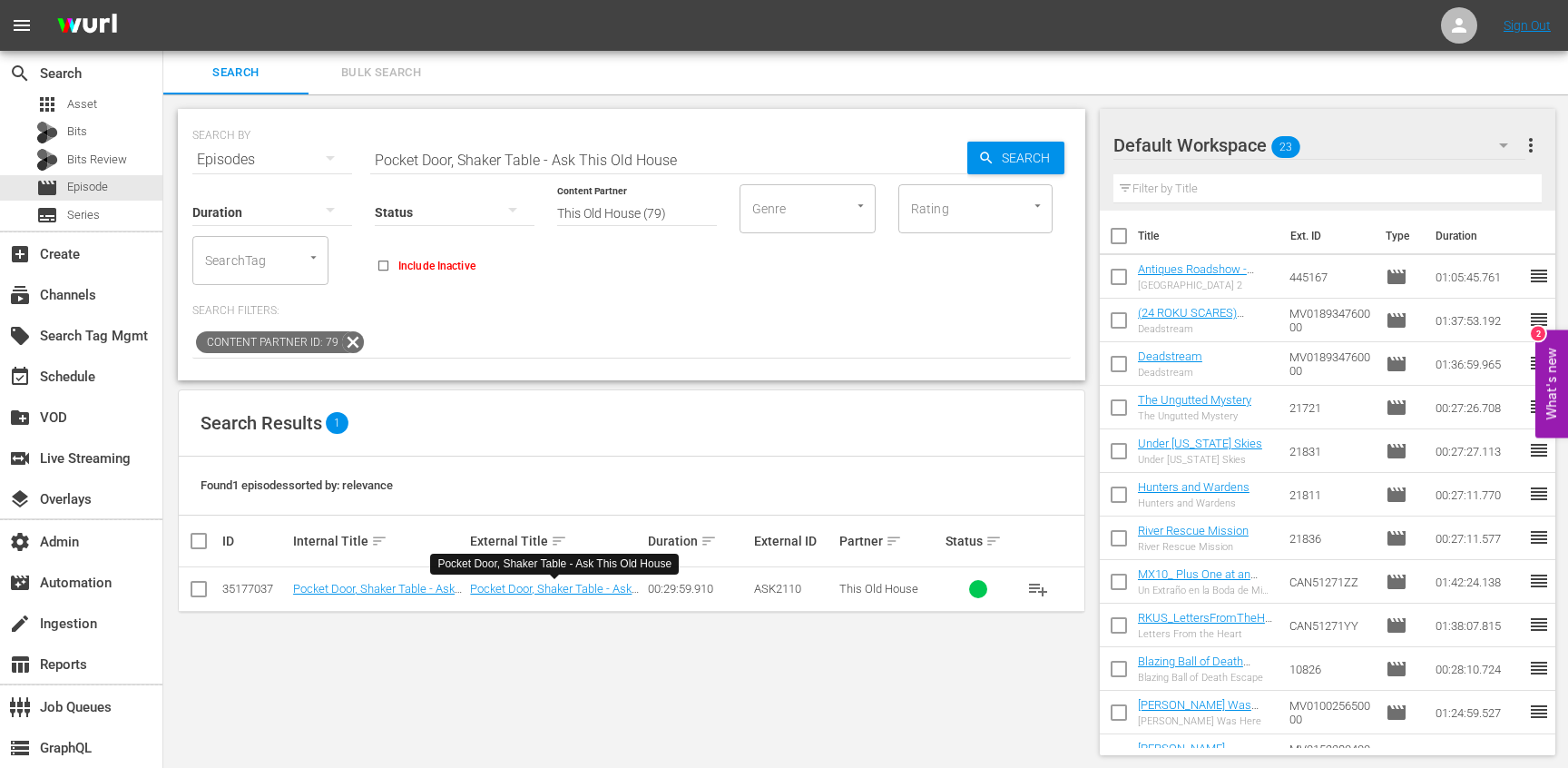
click at [832, 142] on input "Pocket Door, Shaker Table - Ask This Old House" at bounding box center [669, 160] width 597 height 43
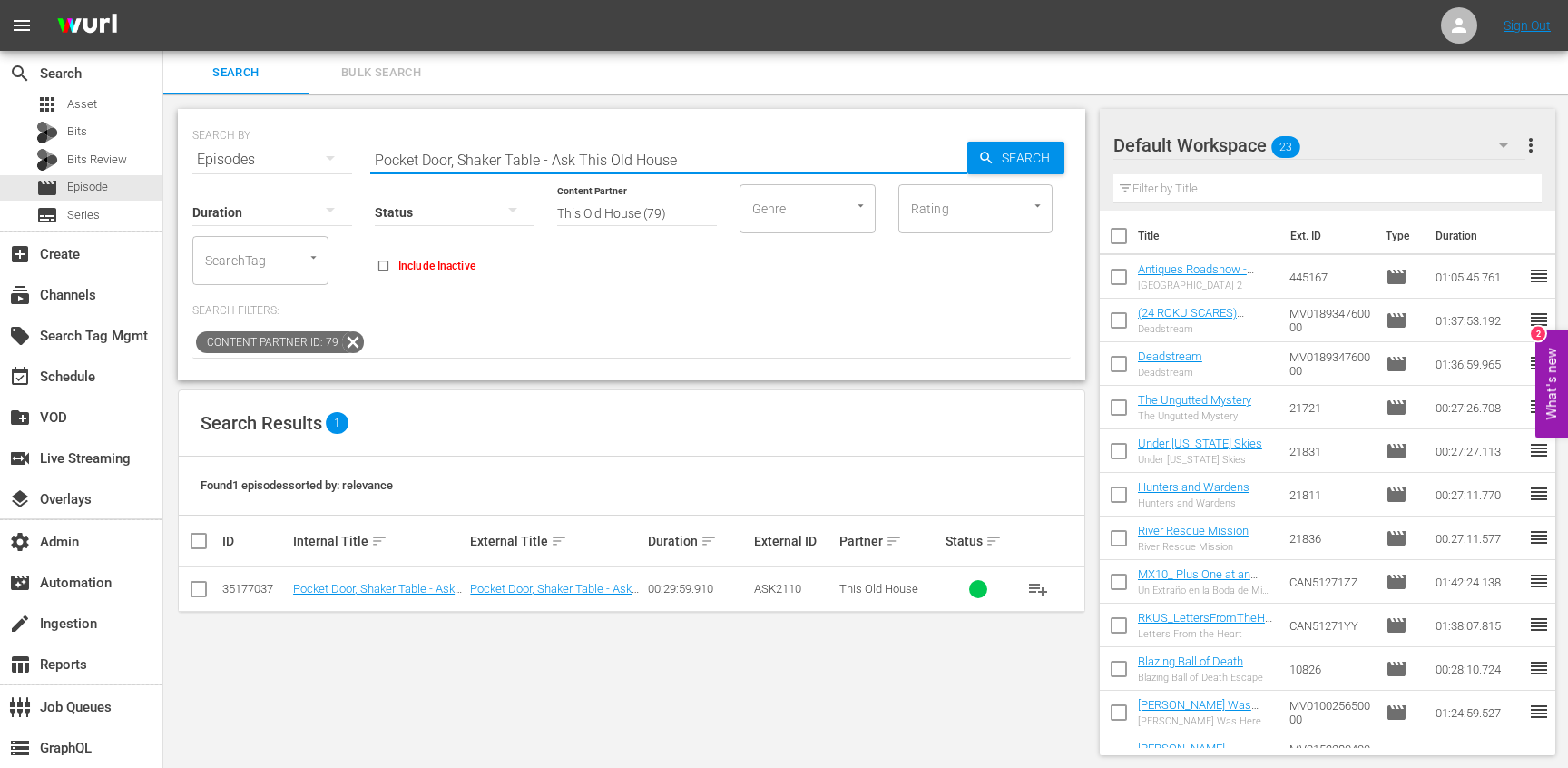
paste input "Concord Country Cape - Tree Dr. House Call"
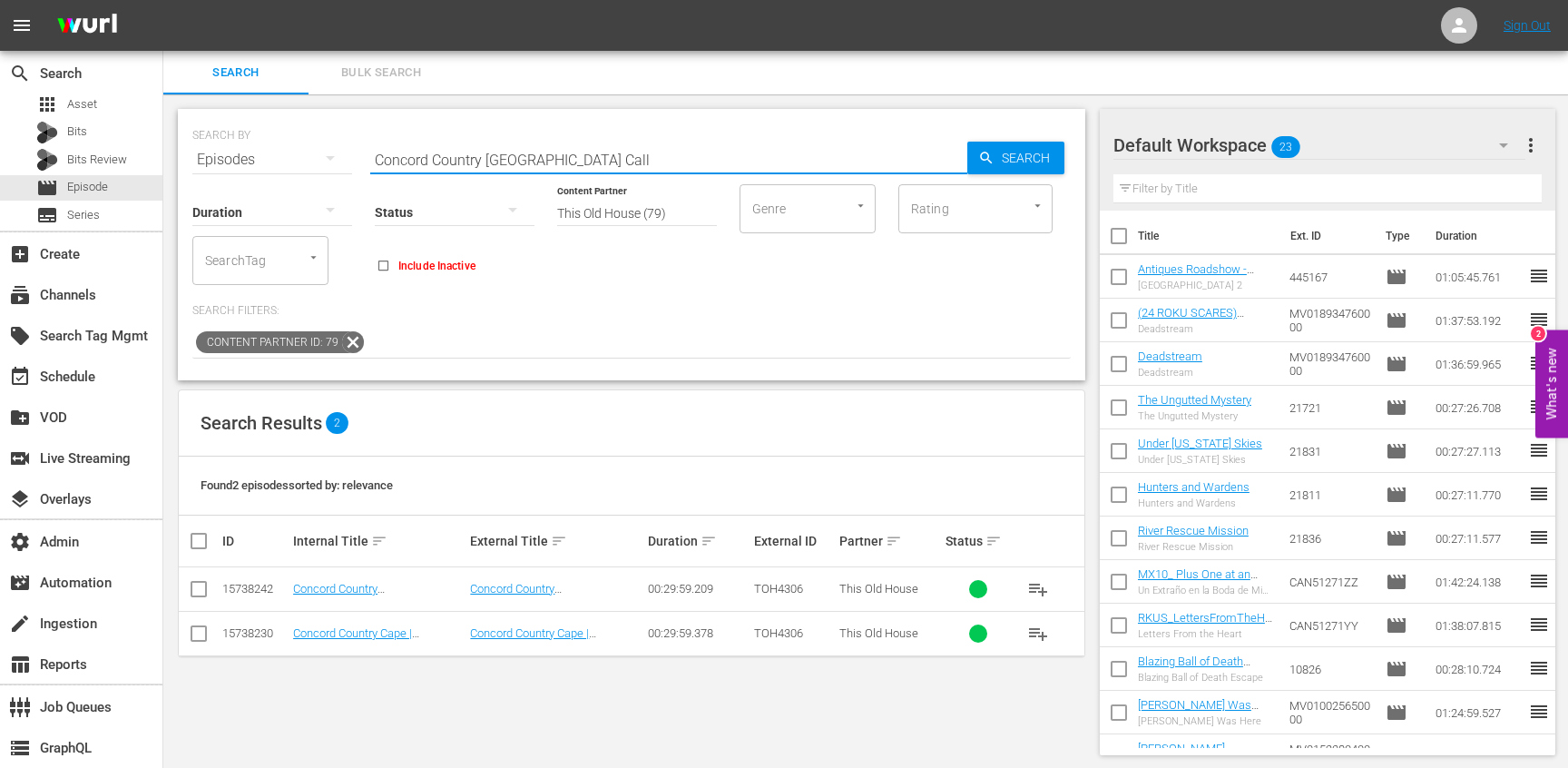
paste input "elebrating 20 Years - Ask This Old House"
paste input "New York City - The Dream Team"
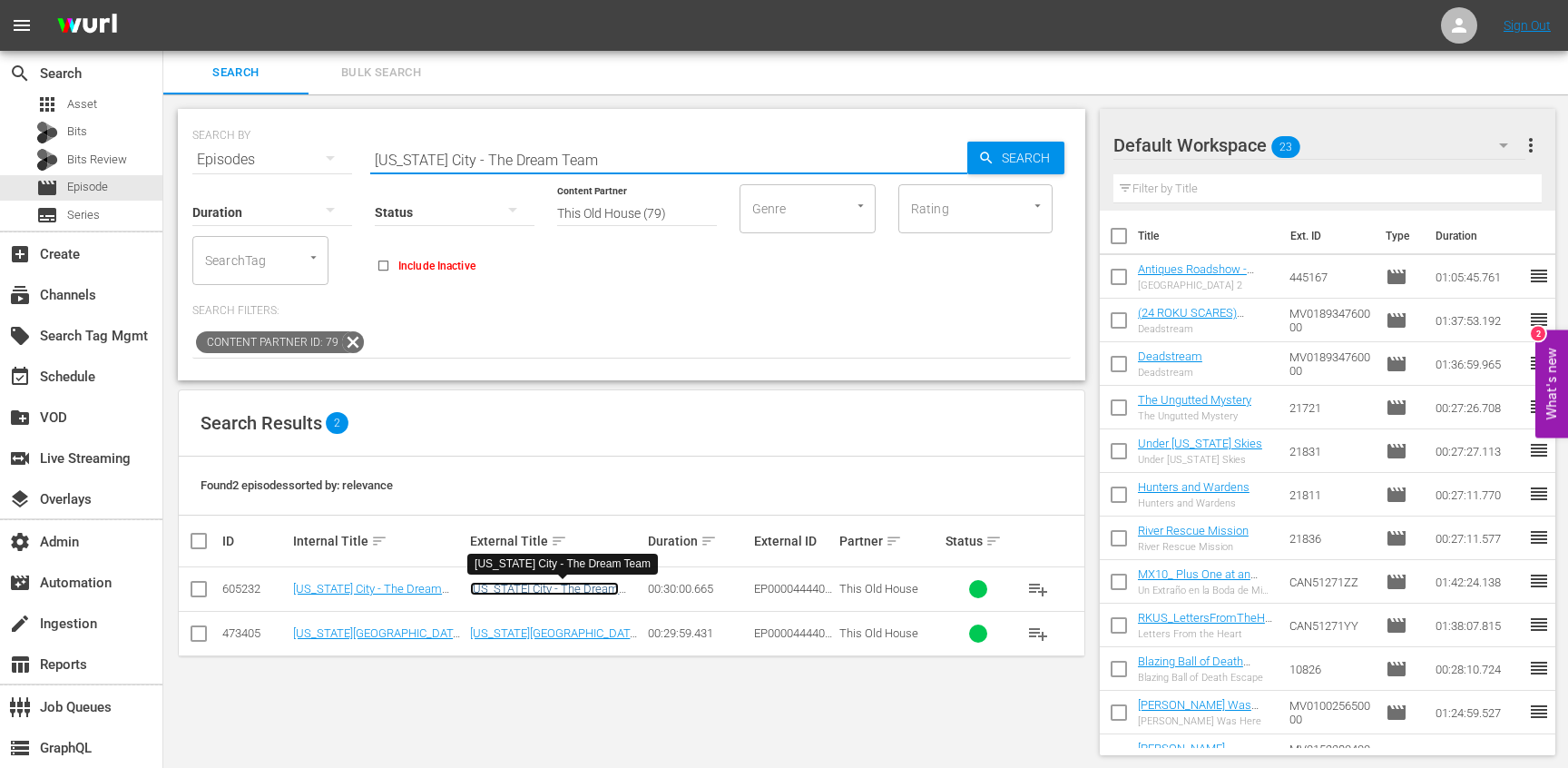
click at [531, 586] on link "New York City - The Dream Team" at bounding box center [544, 596] width 148 height 28
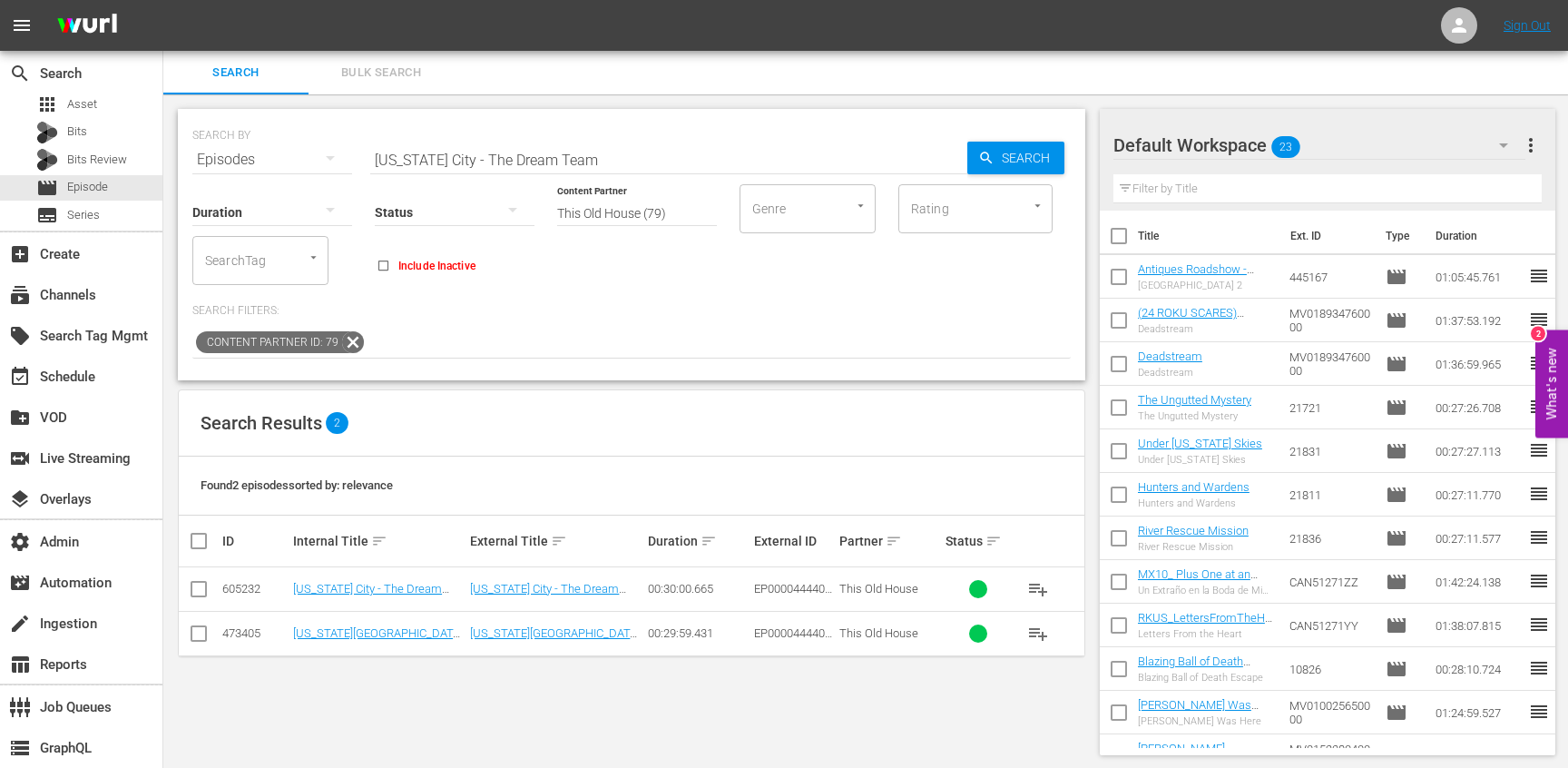
click at [531, 642] on td "New York City | The Dream Team" at bounding box center [556, 633] width 177 height 44
click at [532, 632] on link "New York City | The Dream Team" at bounding box center [555, 640] width 170 height 28
click at [563, 152] on input "New York City - The Dream Team" at bounding box center [669, 160] width 597 height 43
paste input "Celebrating 20 Years - Ask This Old House"
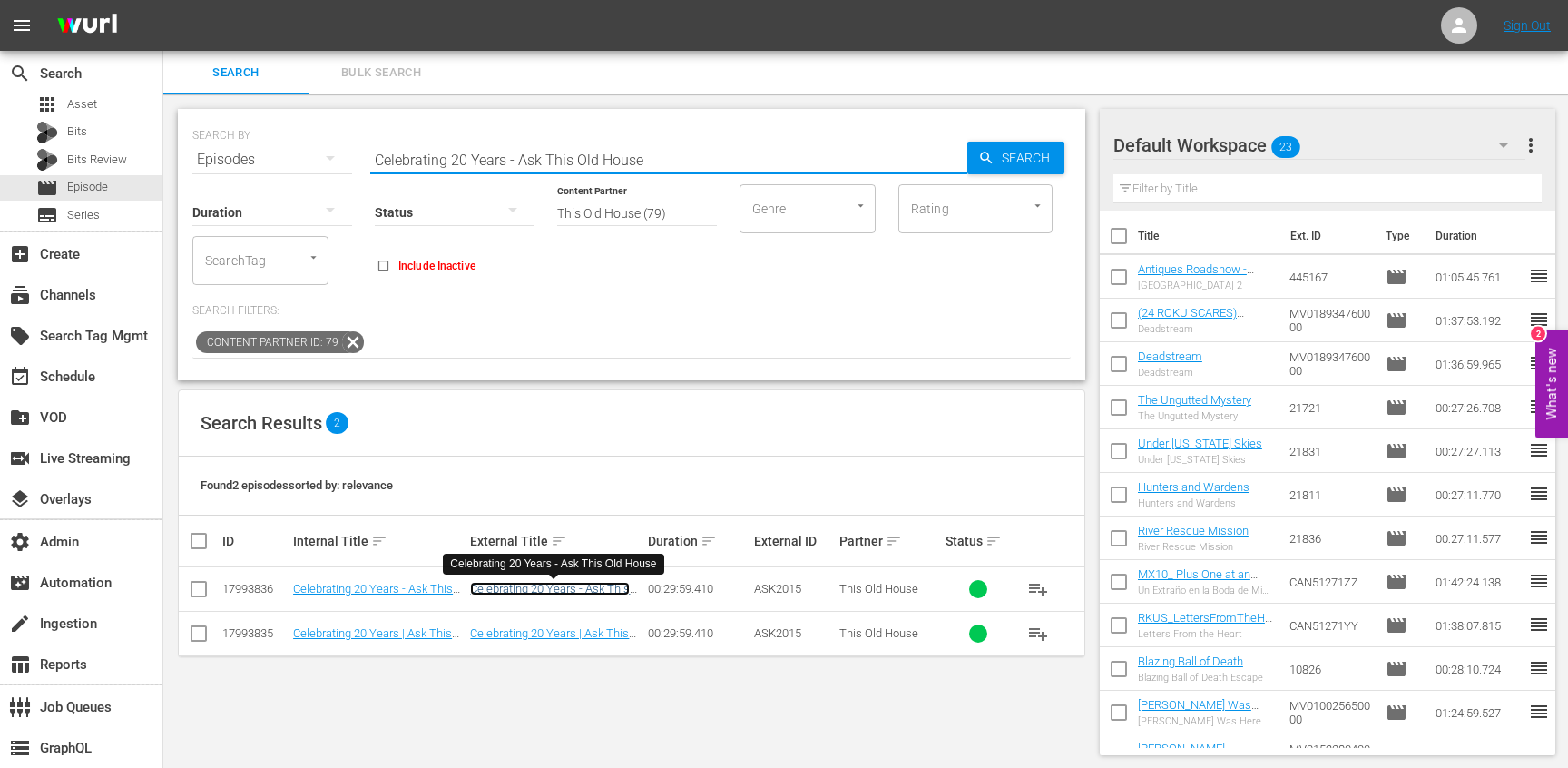
click at [572, 593] on link "Celebrating 20 Years - Ask This Old House" at bounding box center [549, 596] width 159 height 28
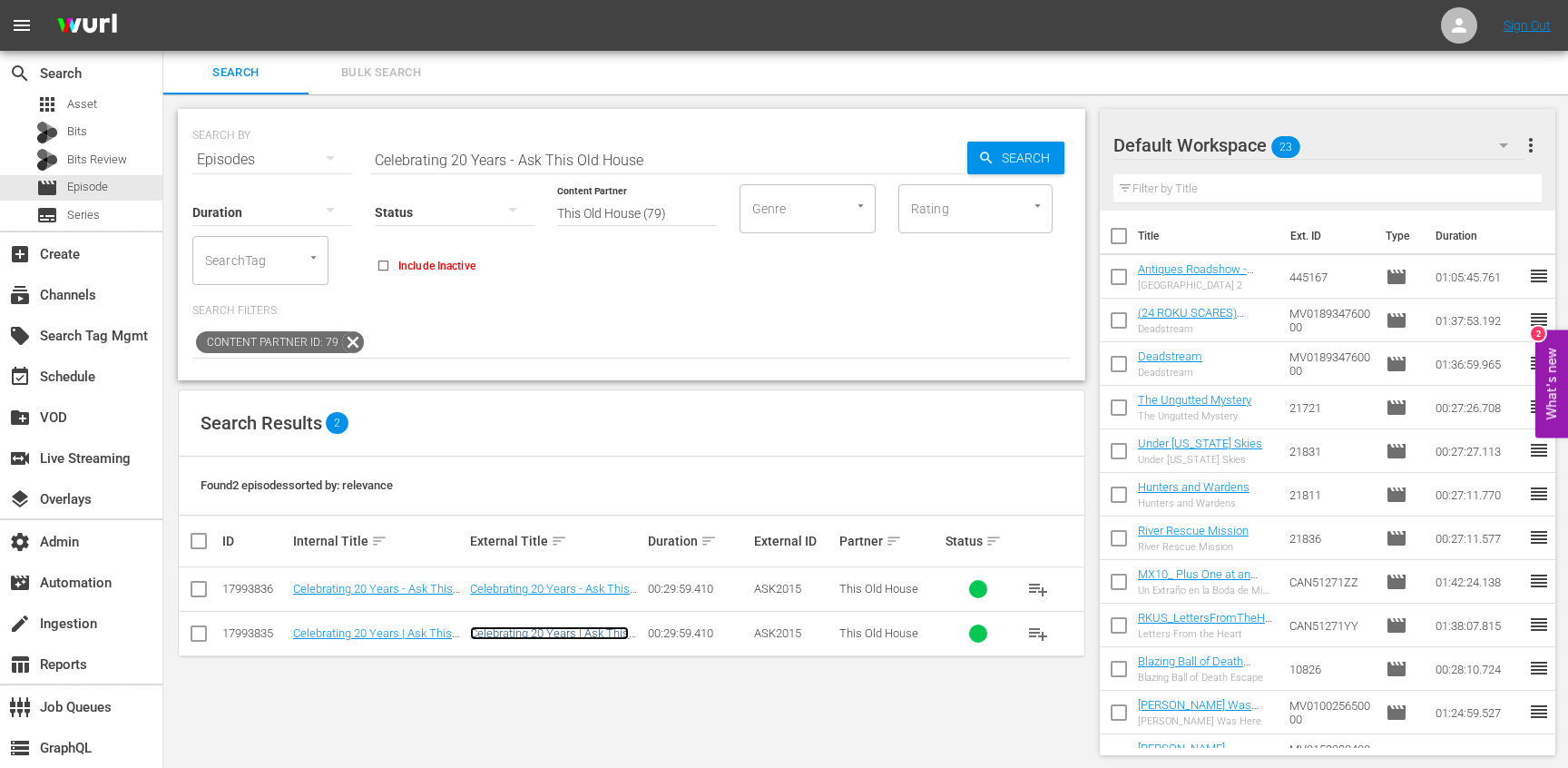
click at [572, 636] on link "Celebrating 20 Years | Ask This Old House" at bounding box center [549, 640] width 159 height 28
click at [818, 143] on input "Celebrating 20 Years - Ask This Old House" at bounding box center [669, 160] width 597 height 43
paste input "oncord Country Cape - Tree Dr. House Call"
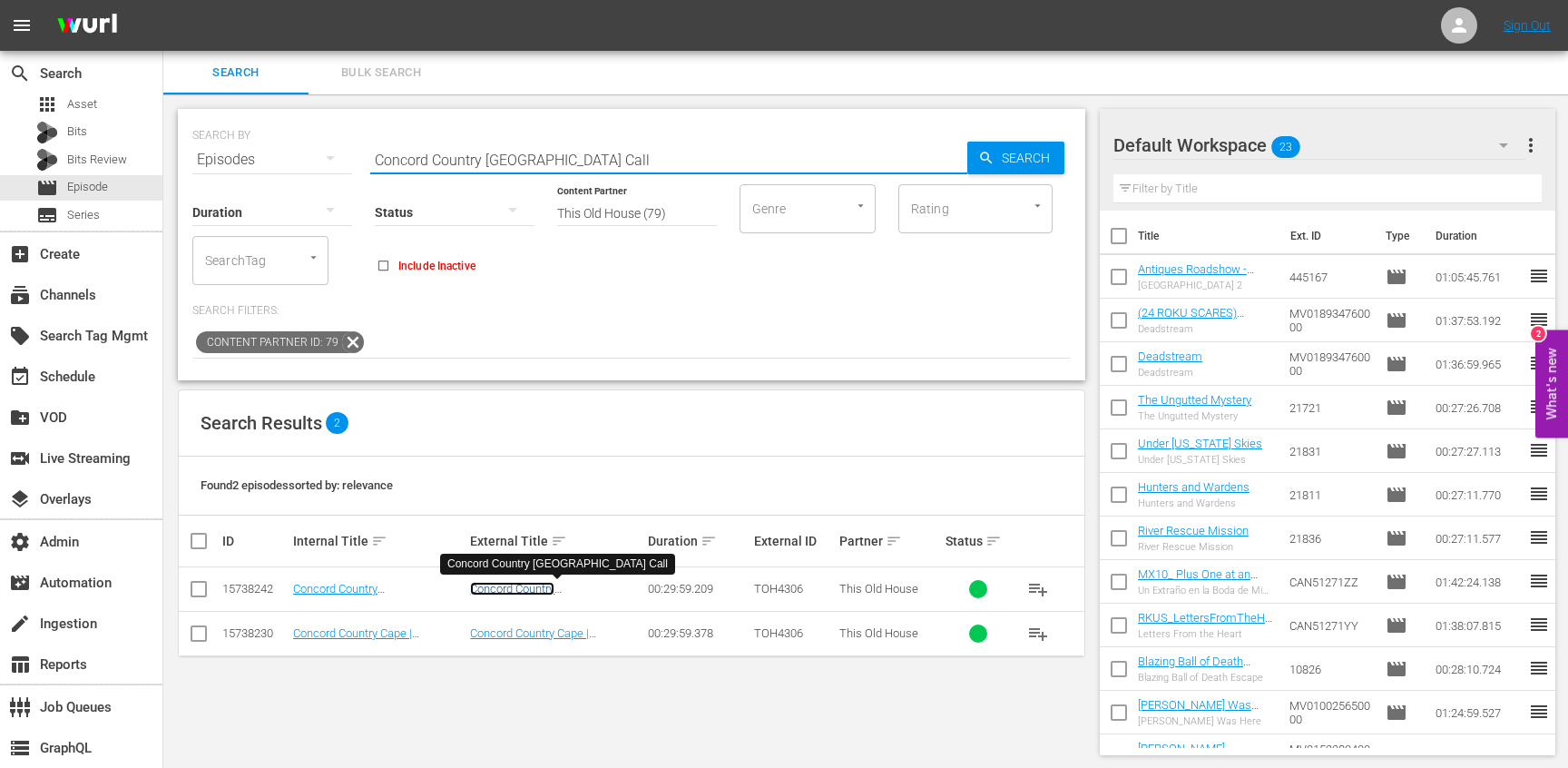
click at [560, 592] on link "Concord Country Cape - Tree Dr. House Call" at bounding box center [536, 596] width 132 height 28
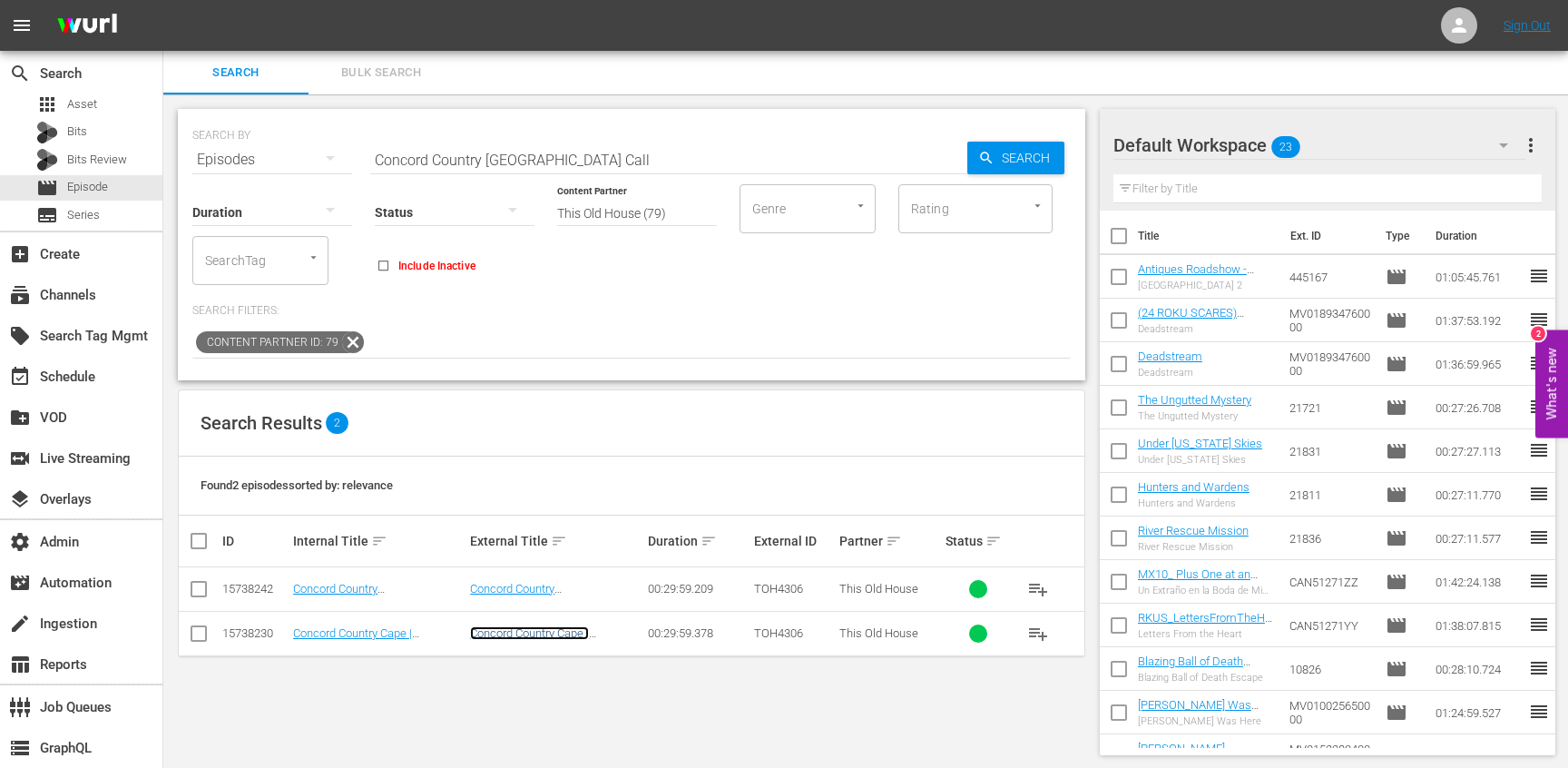
click at [560, 631] on link "Concord Country Cape | Tree Dr. House Call" at bounding box center [536, 640] width 132 height 28
click at [836, 157] on input "Concord Country Cape - Tree Dr. House Call" at bounding box center [669, 160] width 597 height 43
paste input "ape Ann - Cape Ann Shingle Style"
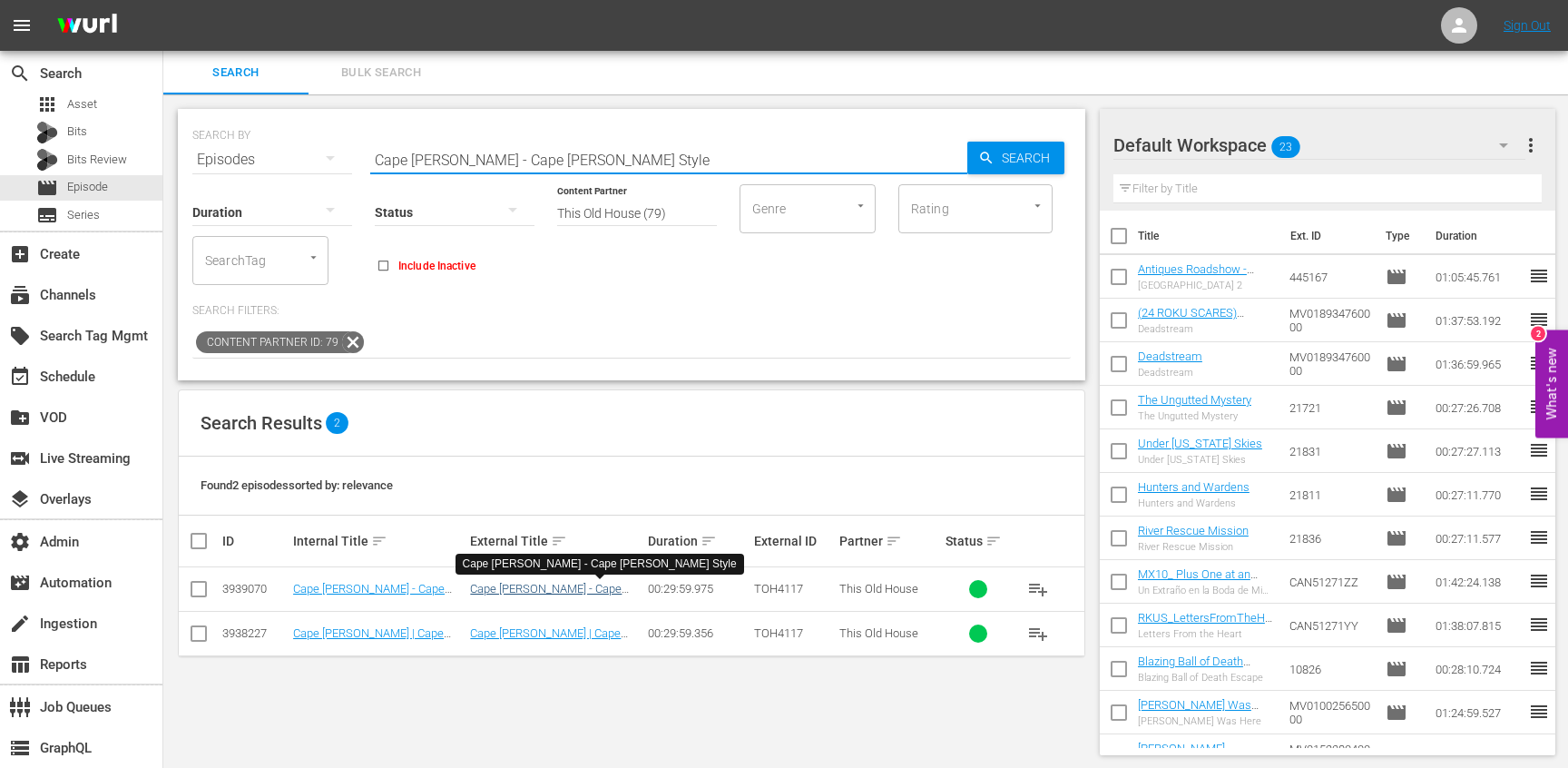
type input "Cape Ann - Cape Ann Shingle Style"
click at [597, 594] on link "Cape Ann - Cape Ann Shingle Style" at bounding box center [546, 596] width 151 height 28
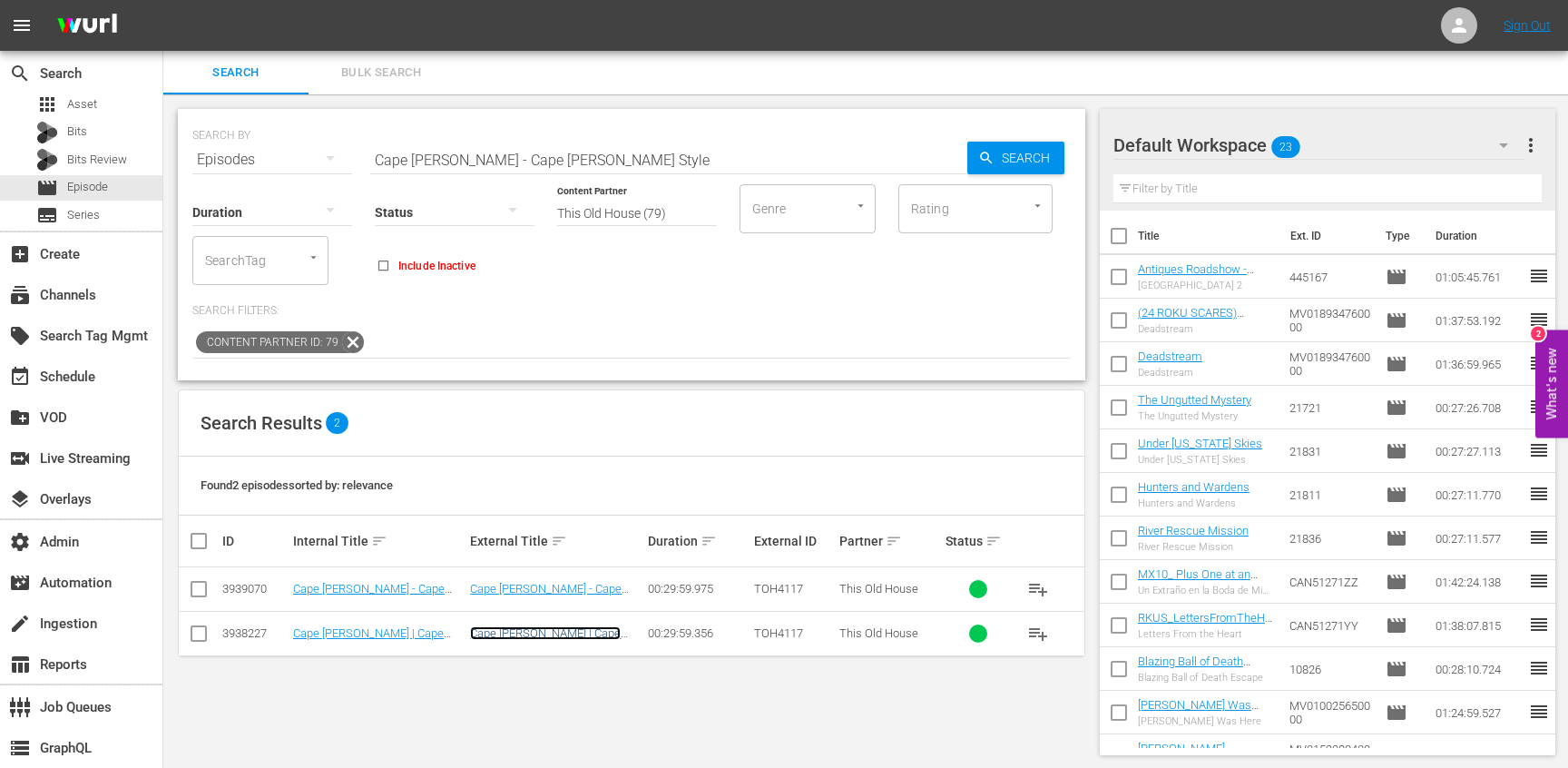
click at [595, 635] on link "Cape Ann | Cape Ann Shingle Style" at bounding box center [545, 640] width 150 height 28
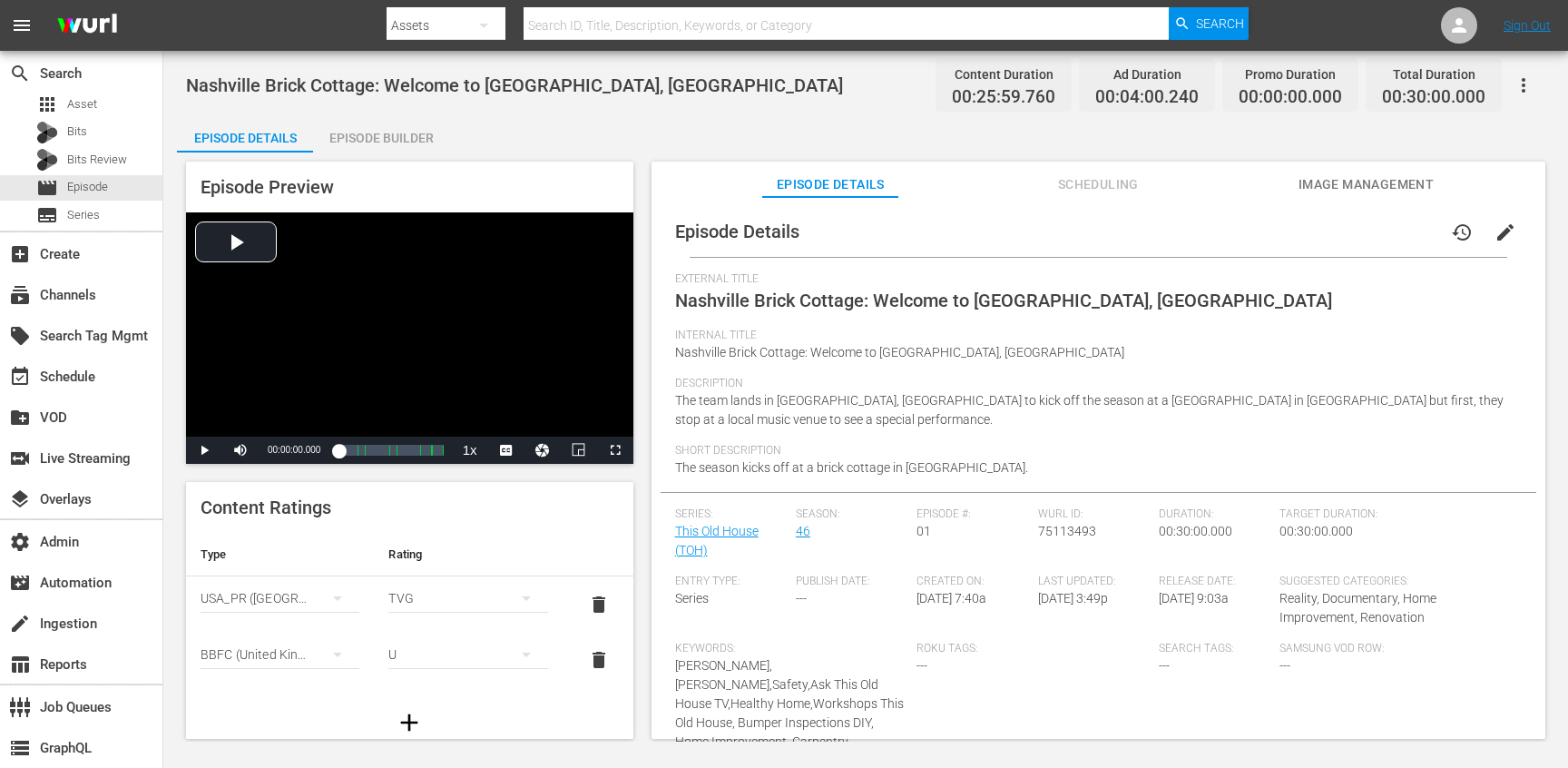
click at [1136, 171] on button "Scheduling" at bounding box center [1098, 179] width 136 height 36
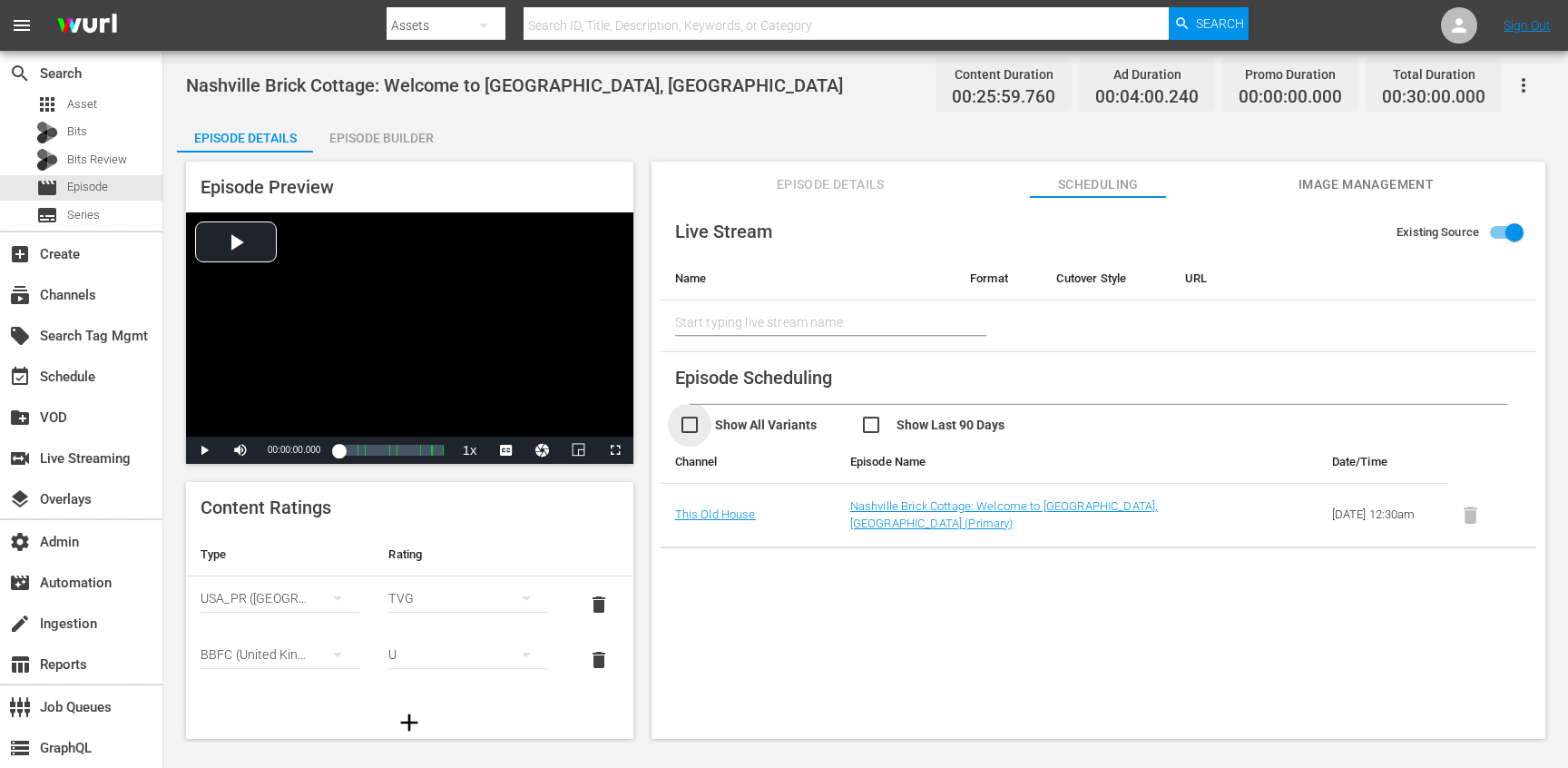
click at [710, 426] on input "checkbox" at bounding box center [769, 427] width 182 height 27
checkbox input "true"
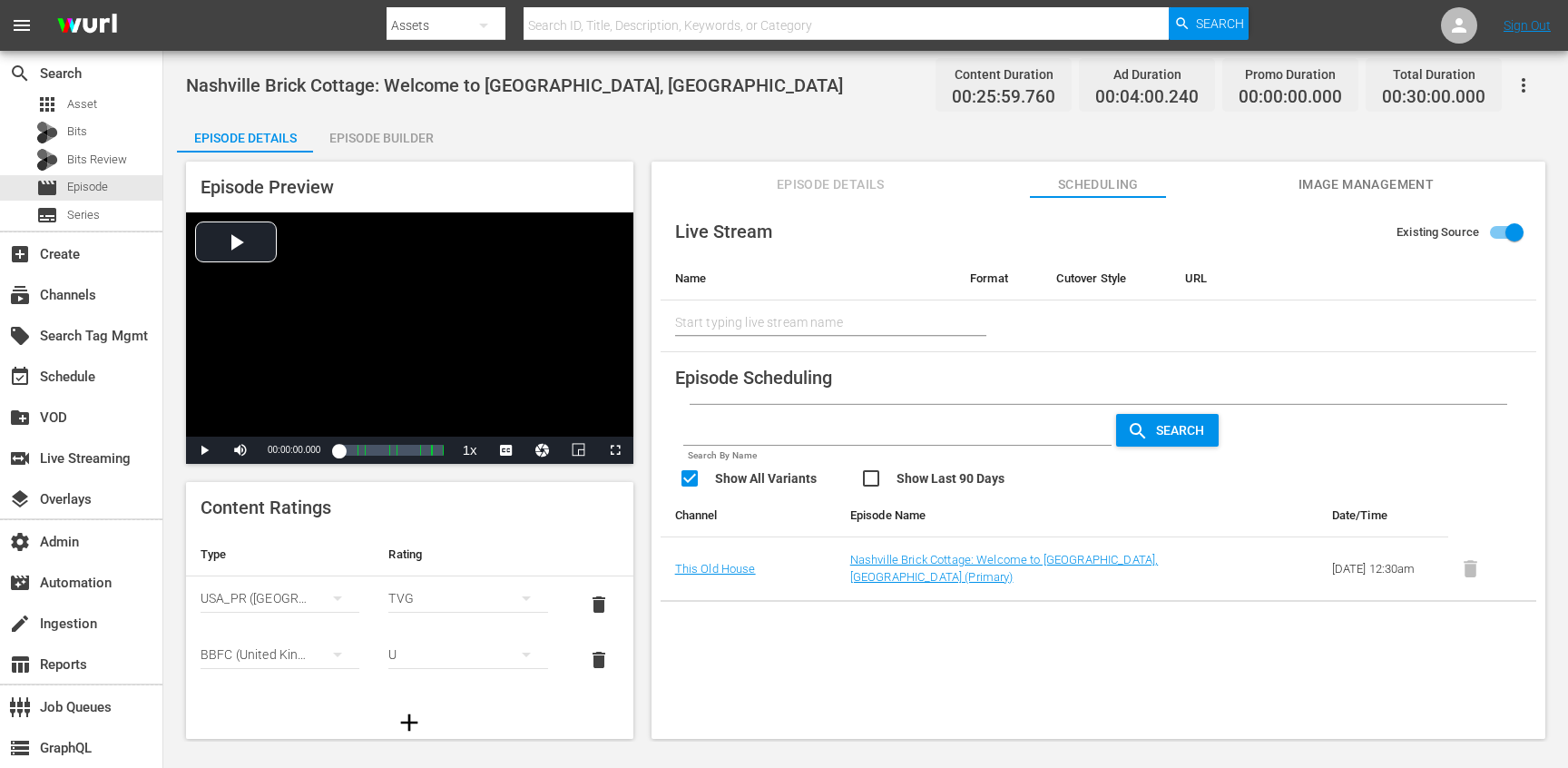
click at [875, 200] on div "Live Stream Existing Source Name Format Cutover Style URL Start typing live str…" at bounding box center [1099, 477] width 894 height 559
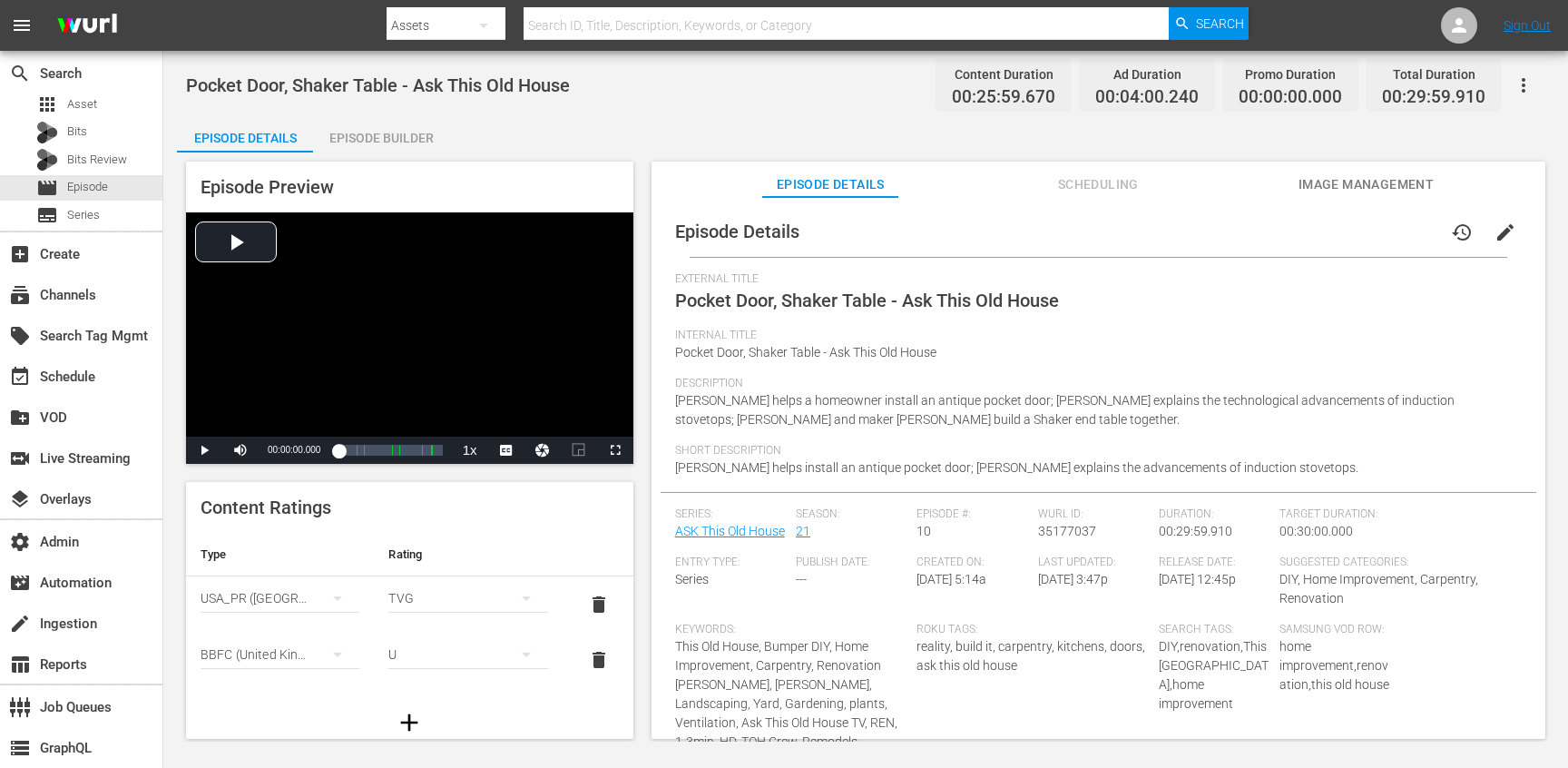
click at [1075, 176] on span "Scheduling" at bounding box center [1098, 184] width 136 height 23
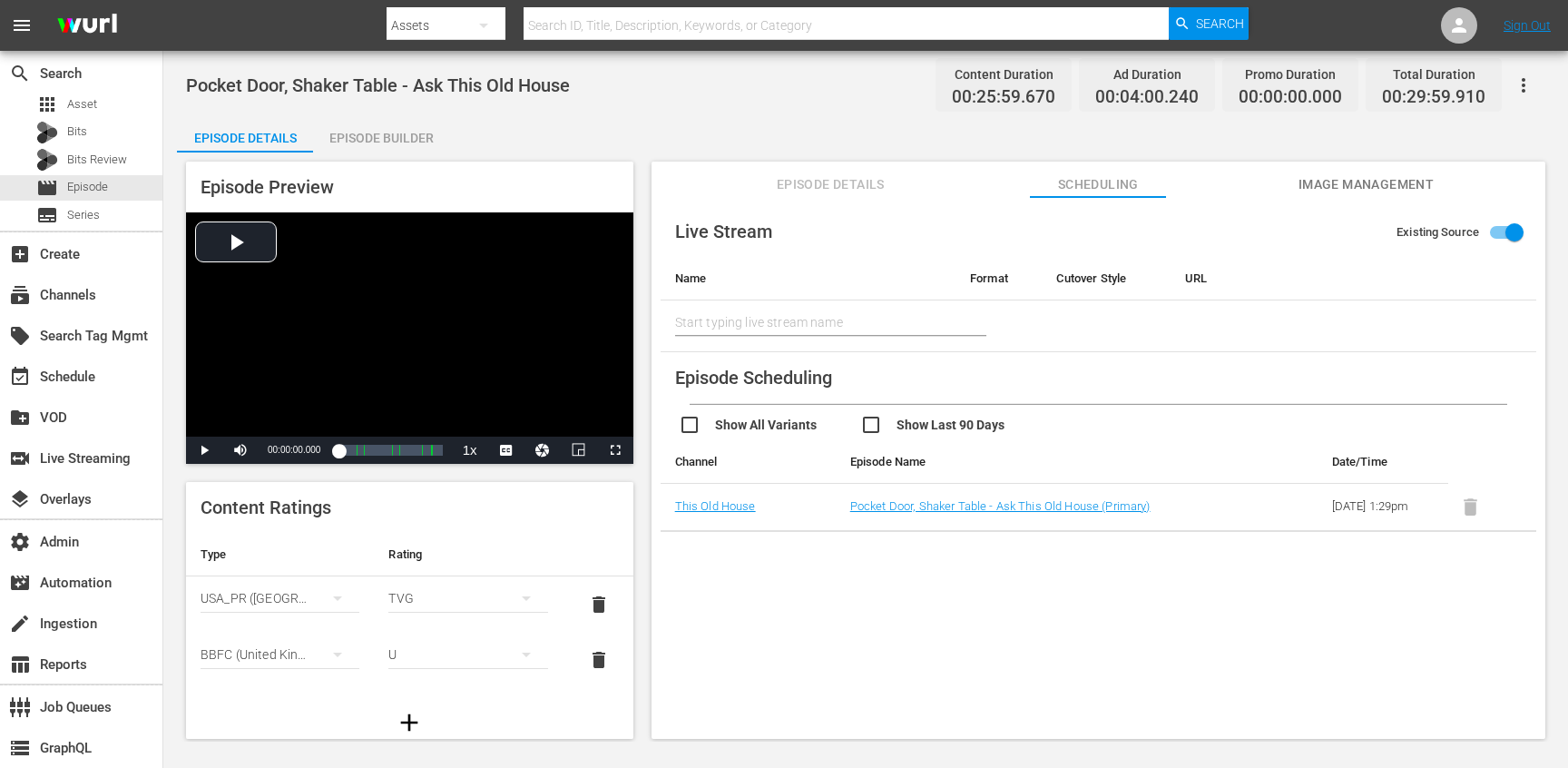
click at [687, 427] on input "checkbox" at bounding box center [769, 427] width 182 height 27
checkbox input "true"
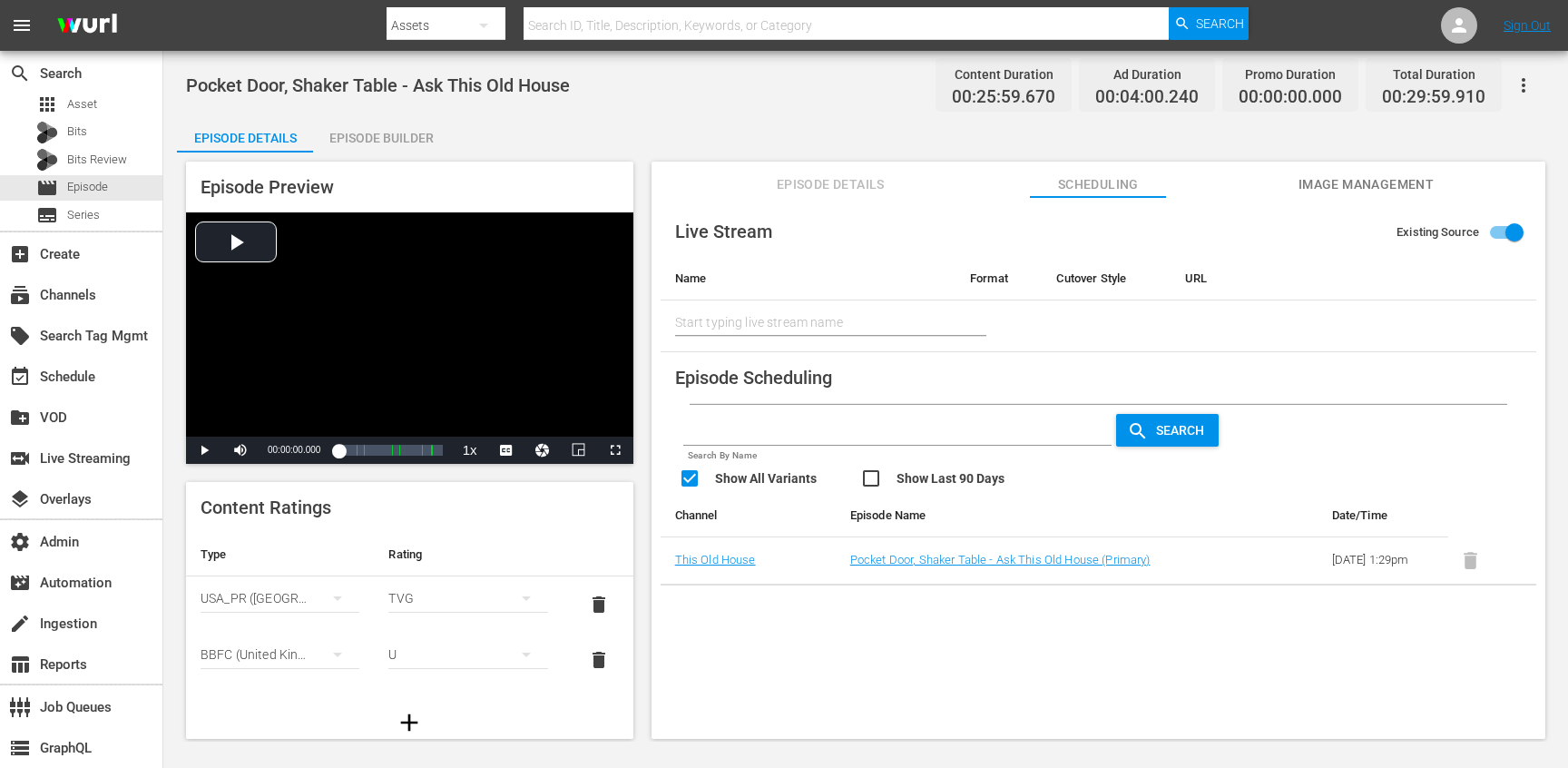
click at [870, 471] on input "checkbox" at bounding box center [950, 480] width 182 height 27
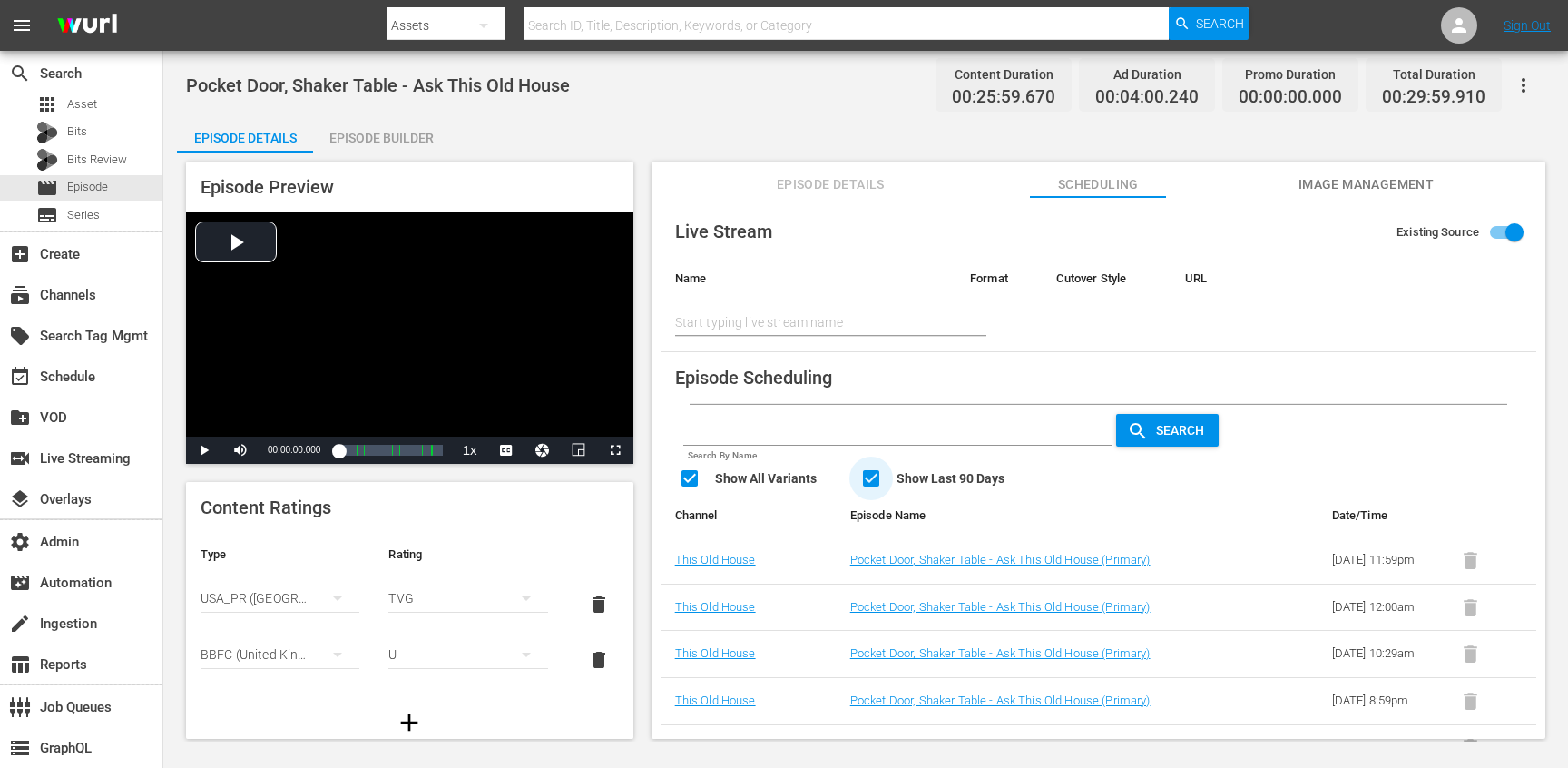
click at [870, 471] on input "checkbox" at bounding box center [950, 480] width 182 height 27
checkbox input "false"
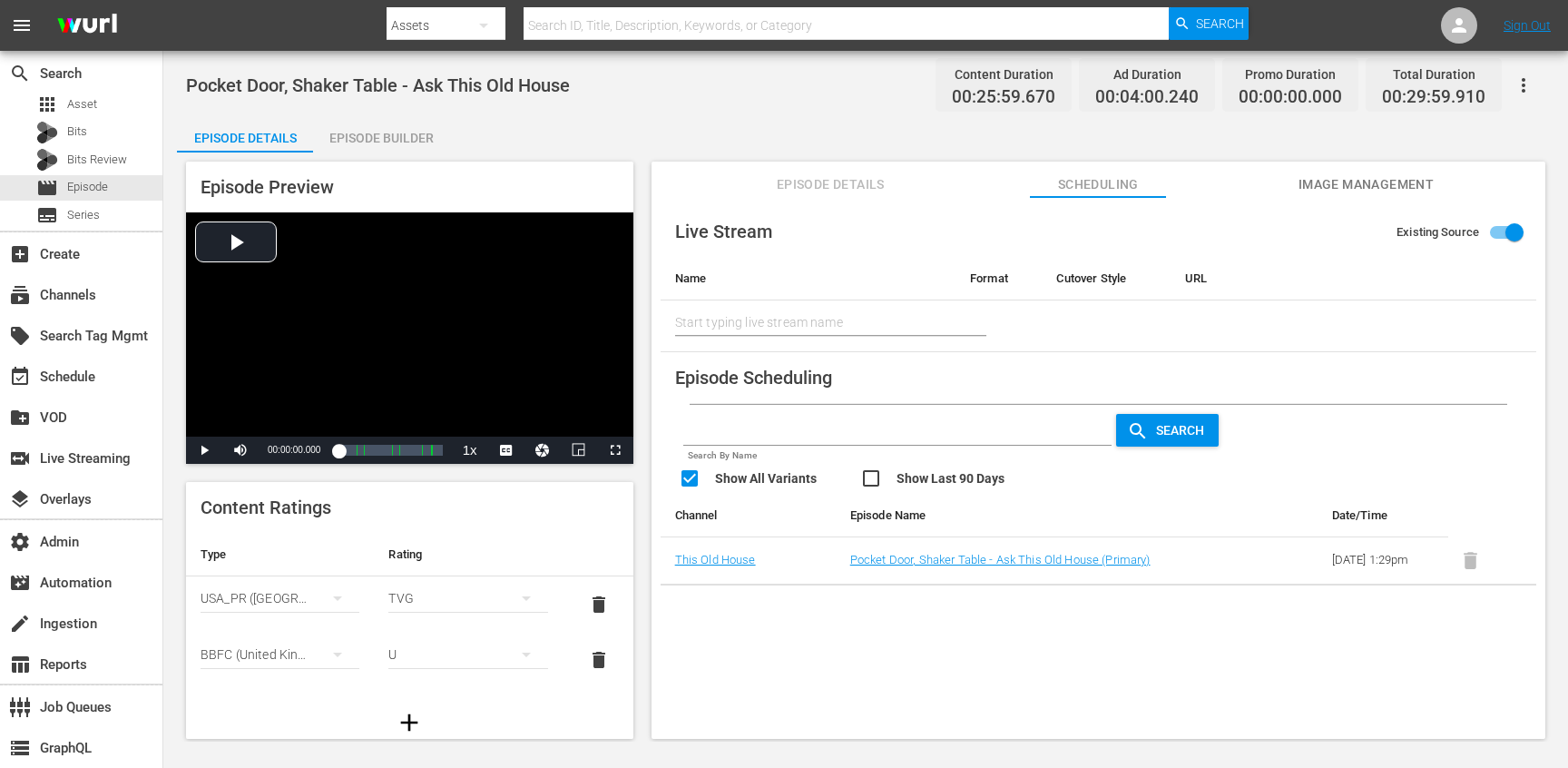
click at [827, 164] on button "Episode Details" at bounding box center [831, 179] width 136 height 36
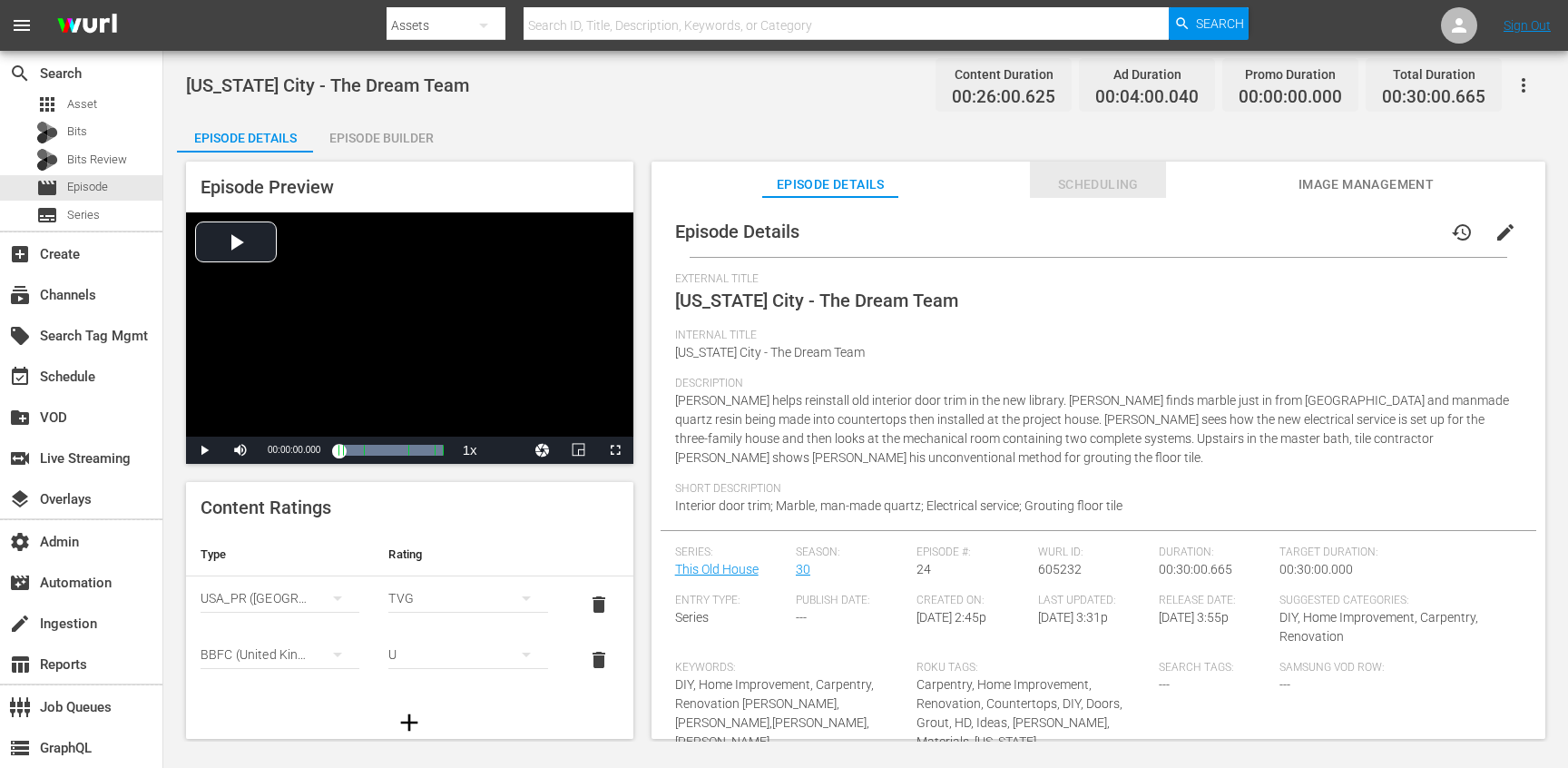
click at [1099, 174] on span "Scheduling" at bounding box center [1098, 184] width 136 height 23
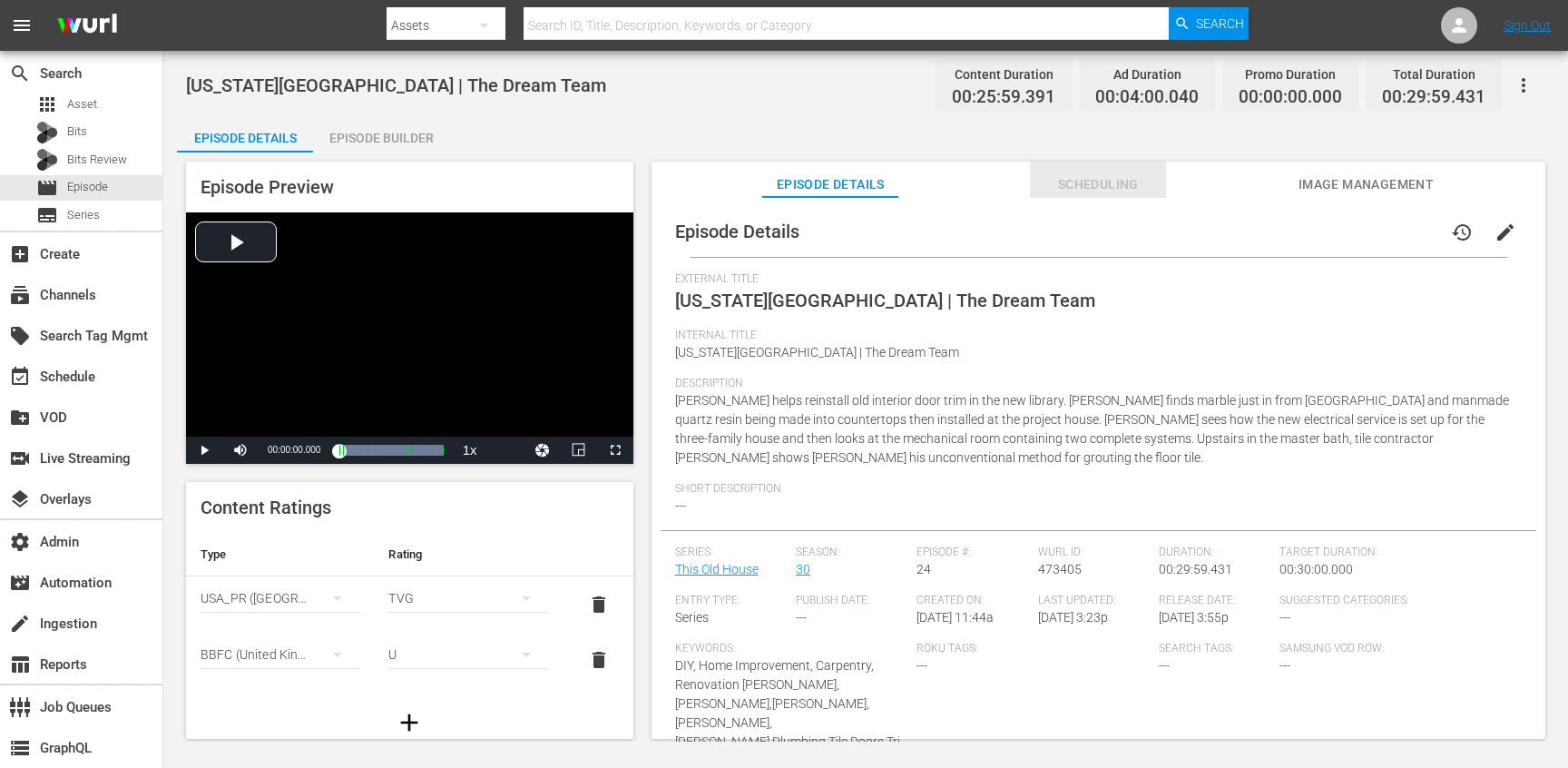
click at [1099, 174] on span "Scheduling" at bounding box center [1098, 184] width 136 height 23
click at [1105, 179] on span "Scheduling" at bounding box center [1098, 184] width 136 height 23
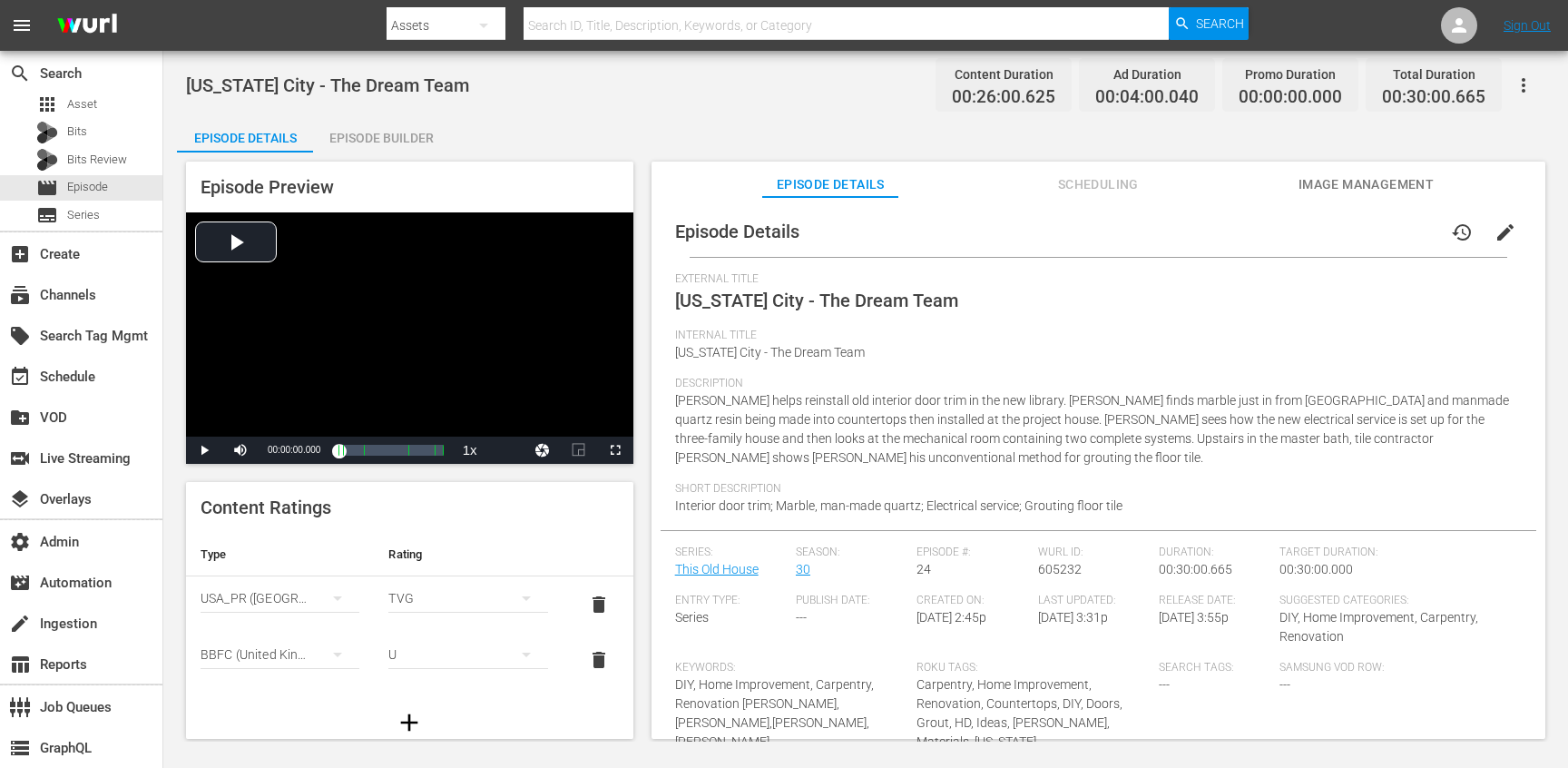
click at [1079, 180] on span "Scheduling" at bounding box center [1098, 184] width 136 height 23
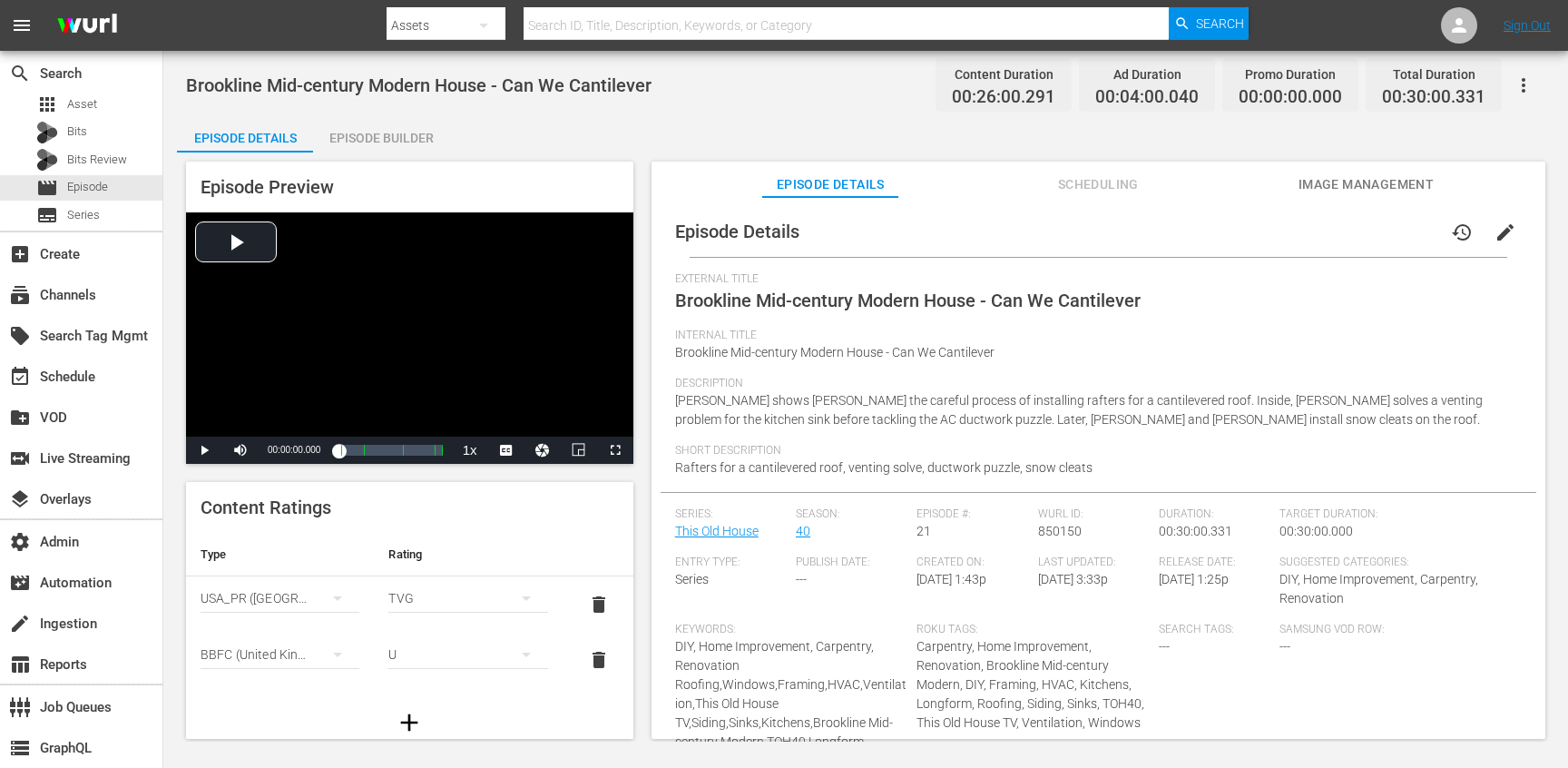
click at [1103, 178] on span "Scheduling" at bounding box center [1098, 184] width 136 height 23
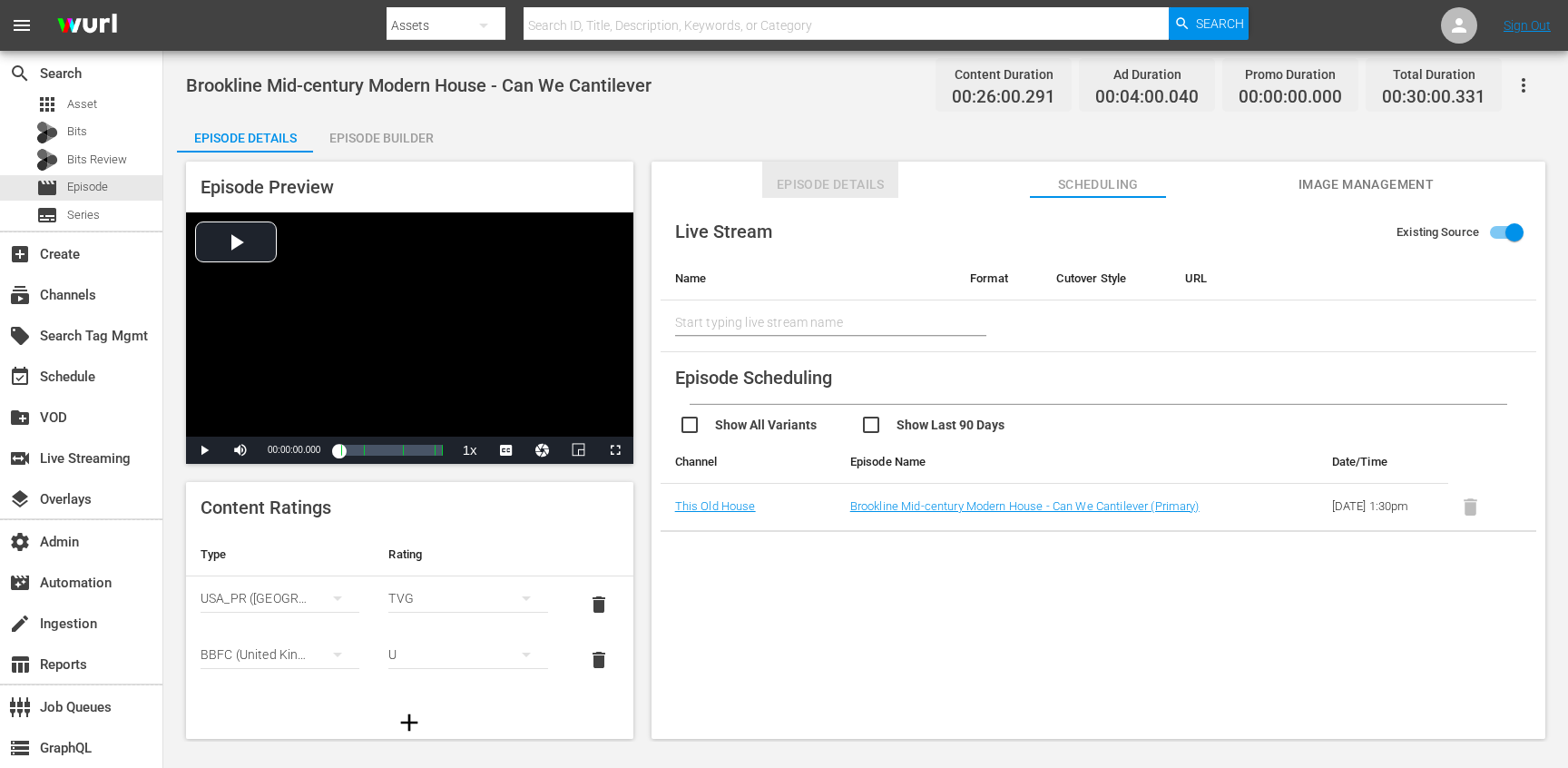
click at [816, 191] on span "Episode Details" at bounding box center [831, 184] width 136 height 23
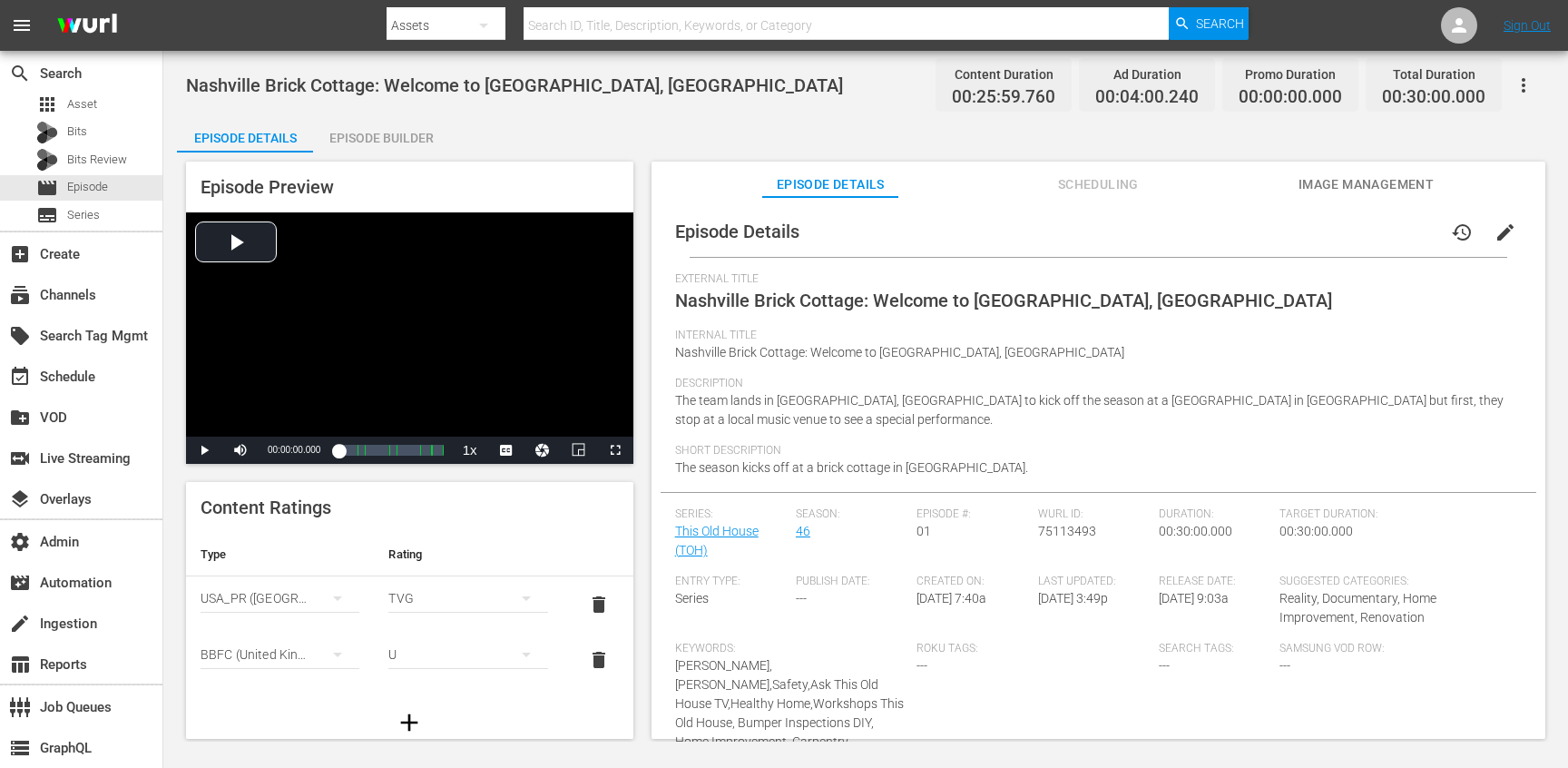
click at [1078, 185] on span "Scheduling" at bounding box center [1098, 184] width 136 height 23
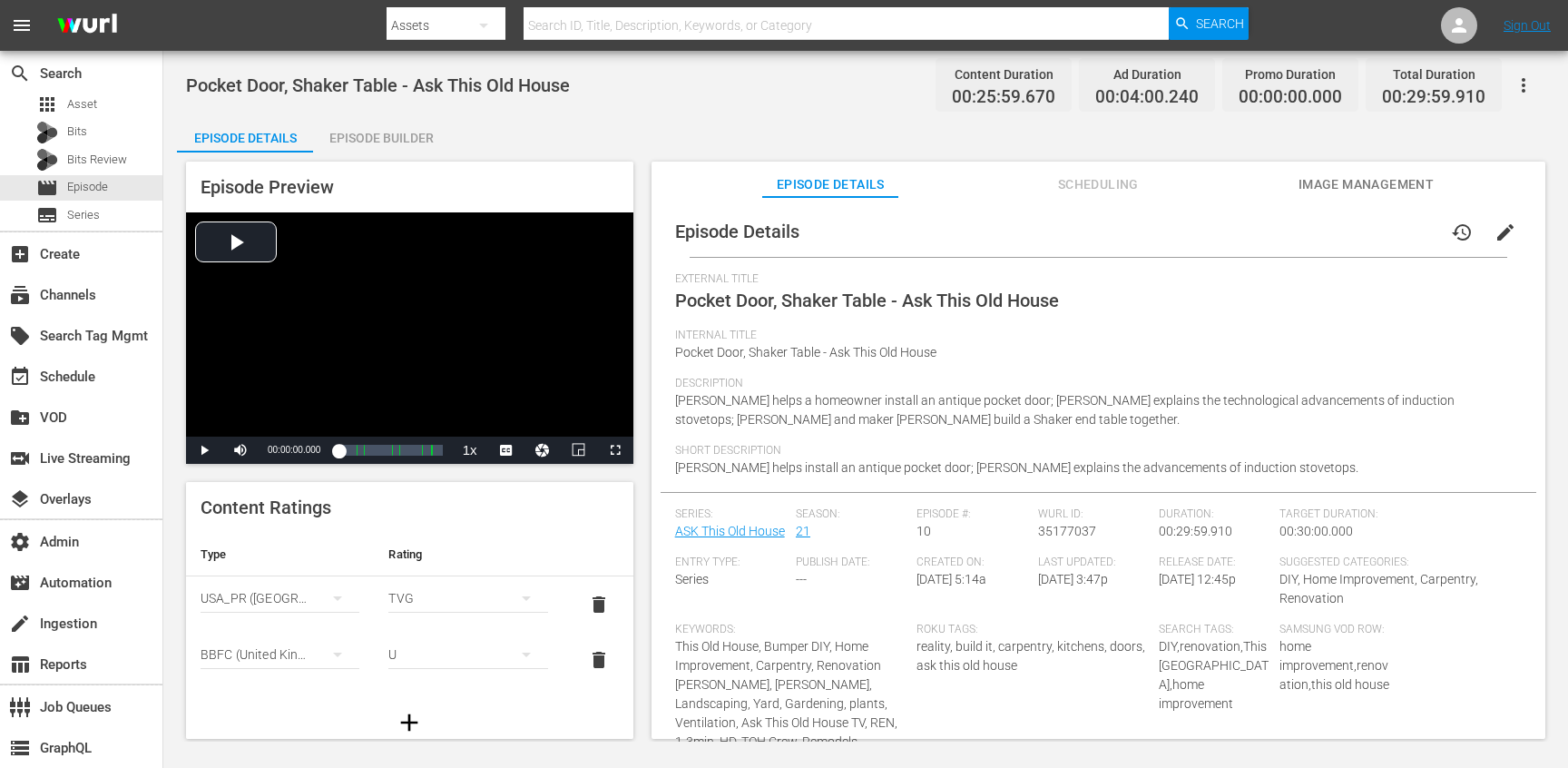
click at [1078, 176] on span "Scheduling" at bounding box center [1098, 184] width 136 height 23
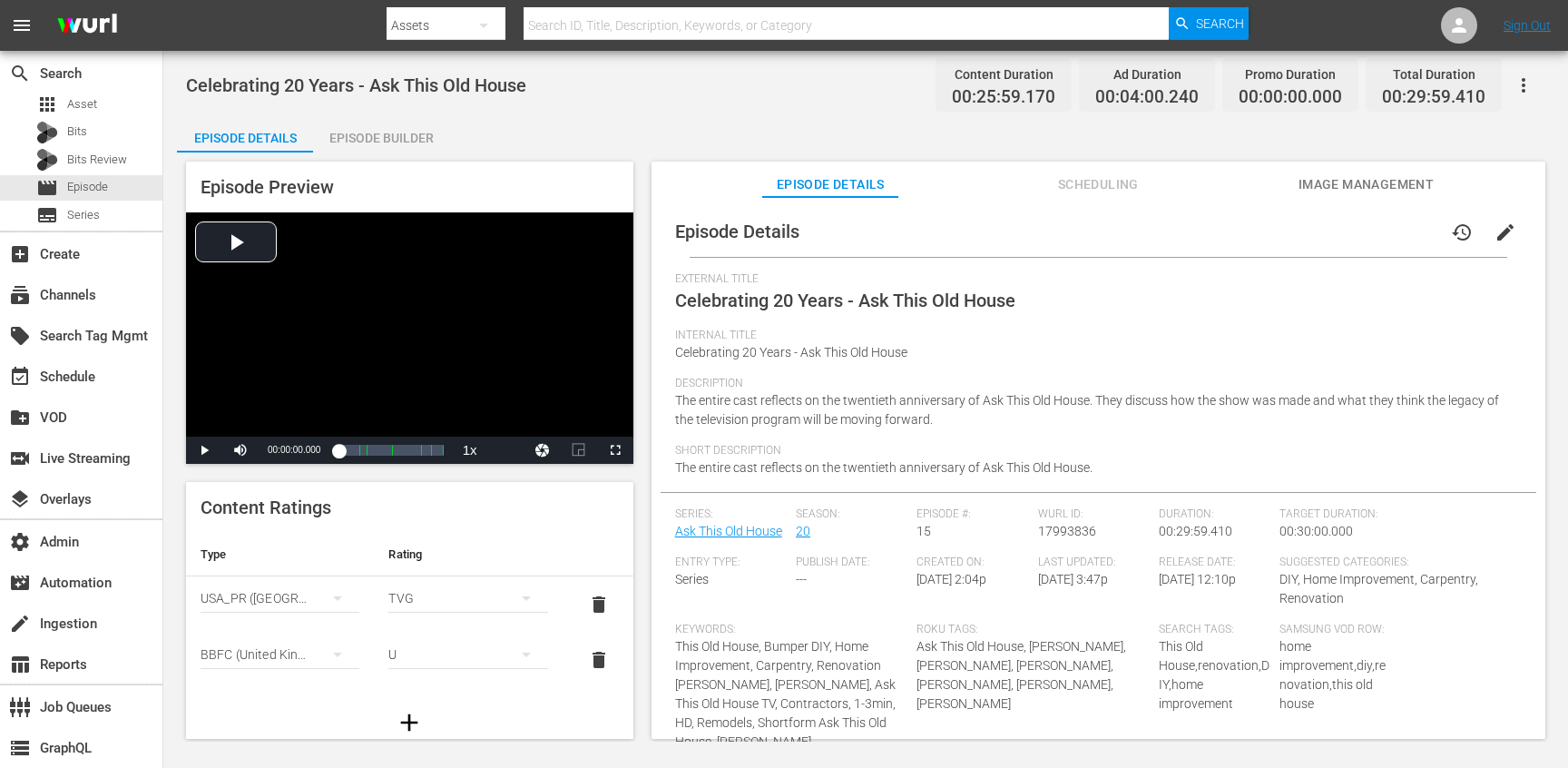
click at [1066, 176] on span "Scheduling" at bounding box center [1098, 184] width 136 height 23
click at [1076, 186] on span "Scheduling" at bounding box center [1098, 184] width 136 height 23
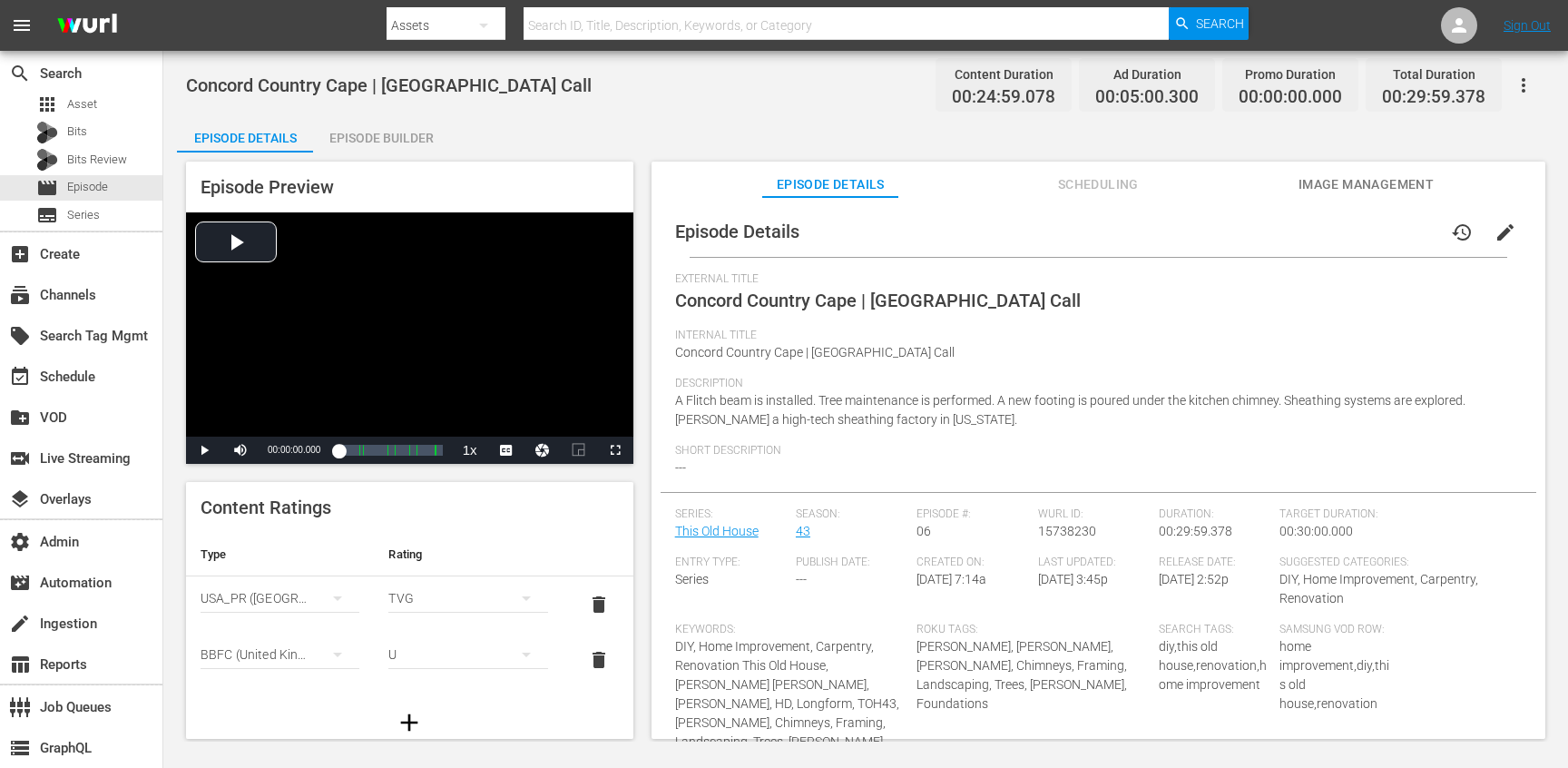
click at [1076, 186] on span "Scheduling" at bounding box center [1098, 184] width 136 height 23
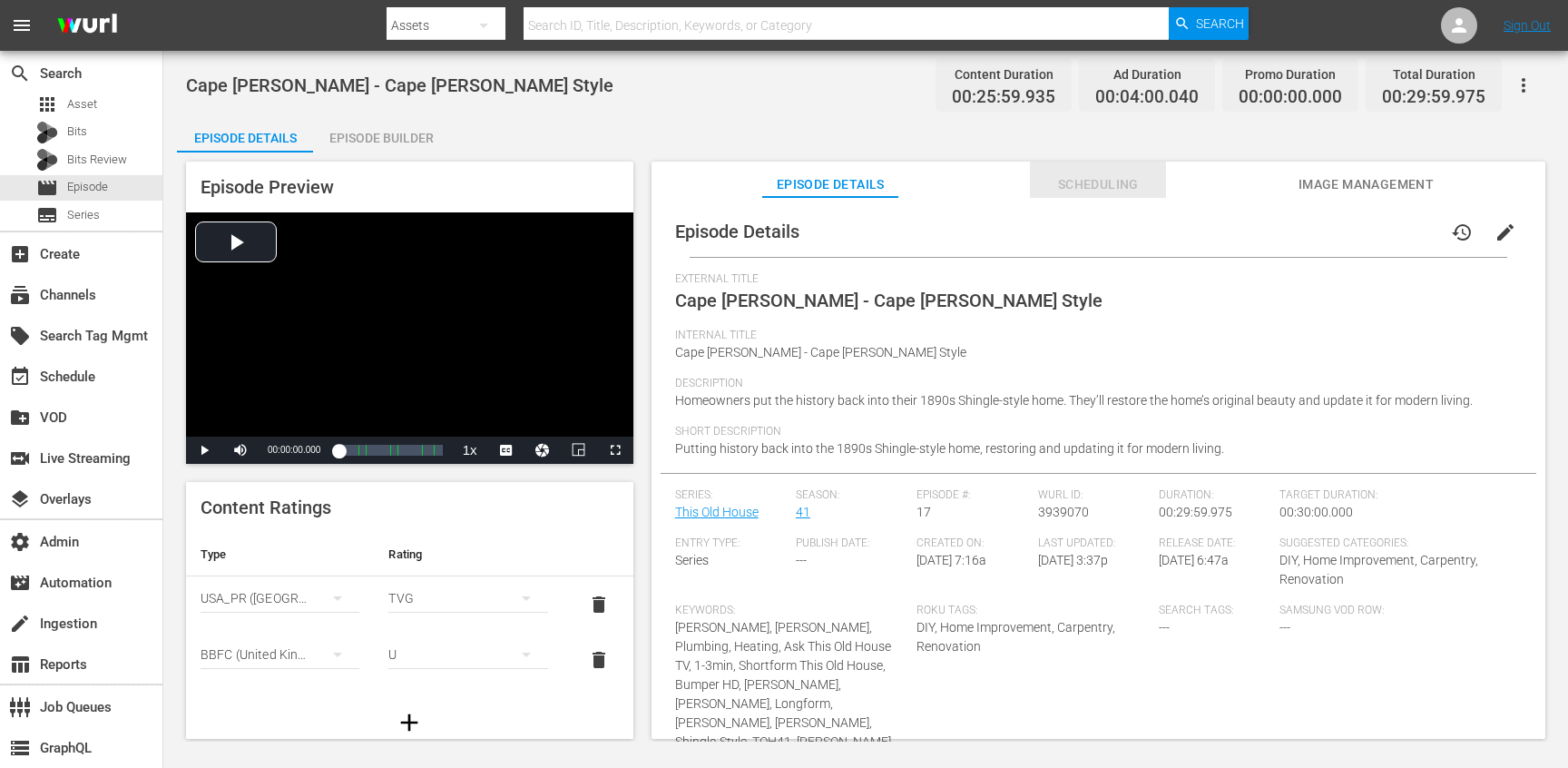
click at [1104, 175] on span "Scheduling" at bounding box center [1098, 184] width 136 height 23
